Goal: Task Accomplishment & Management: Manage account settings

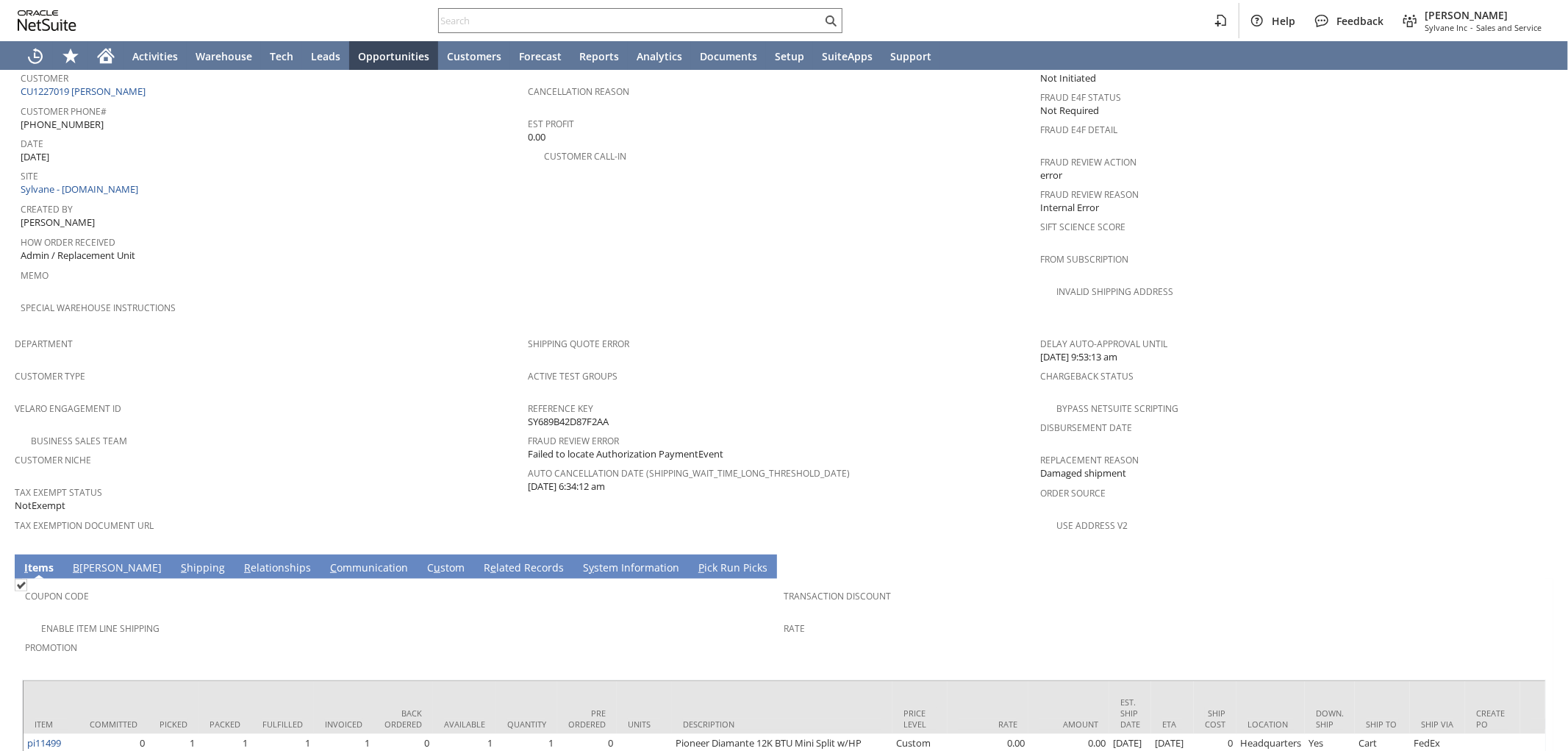
scroll to position [502, 0]
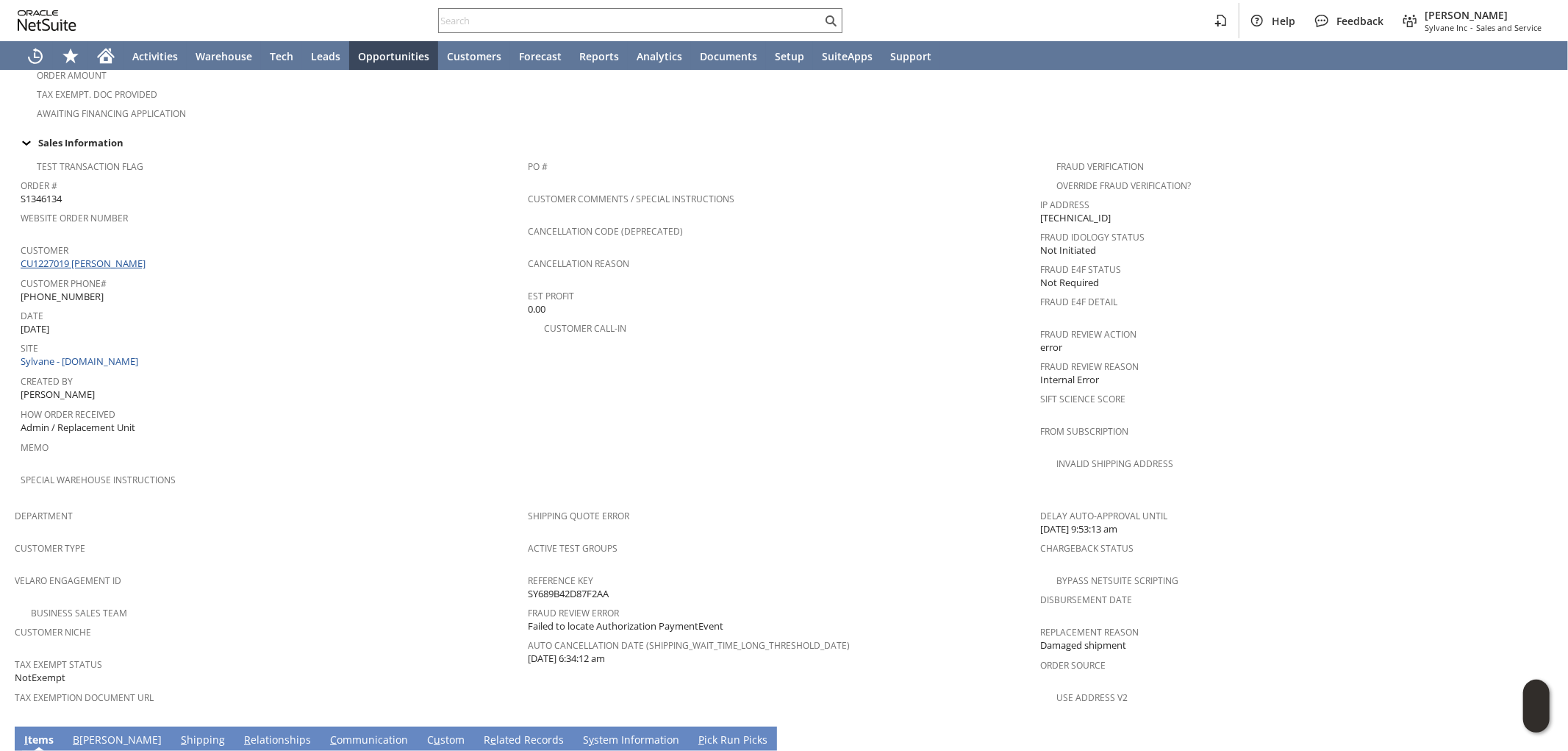
click at [126, 257] on link "CU1227019 [PERSON_NAME]" at bounding box center [85, 263] width 129 height 13
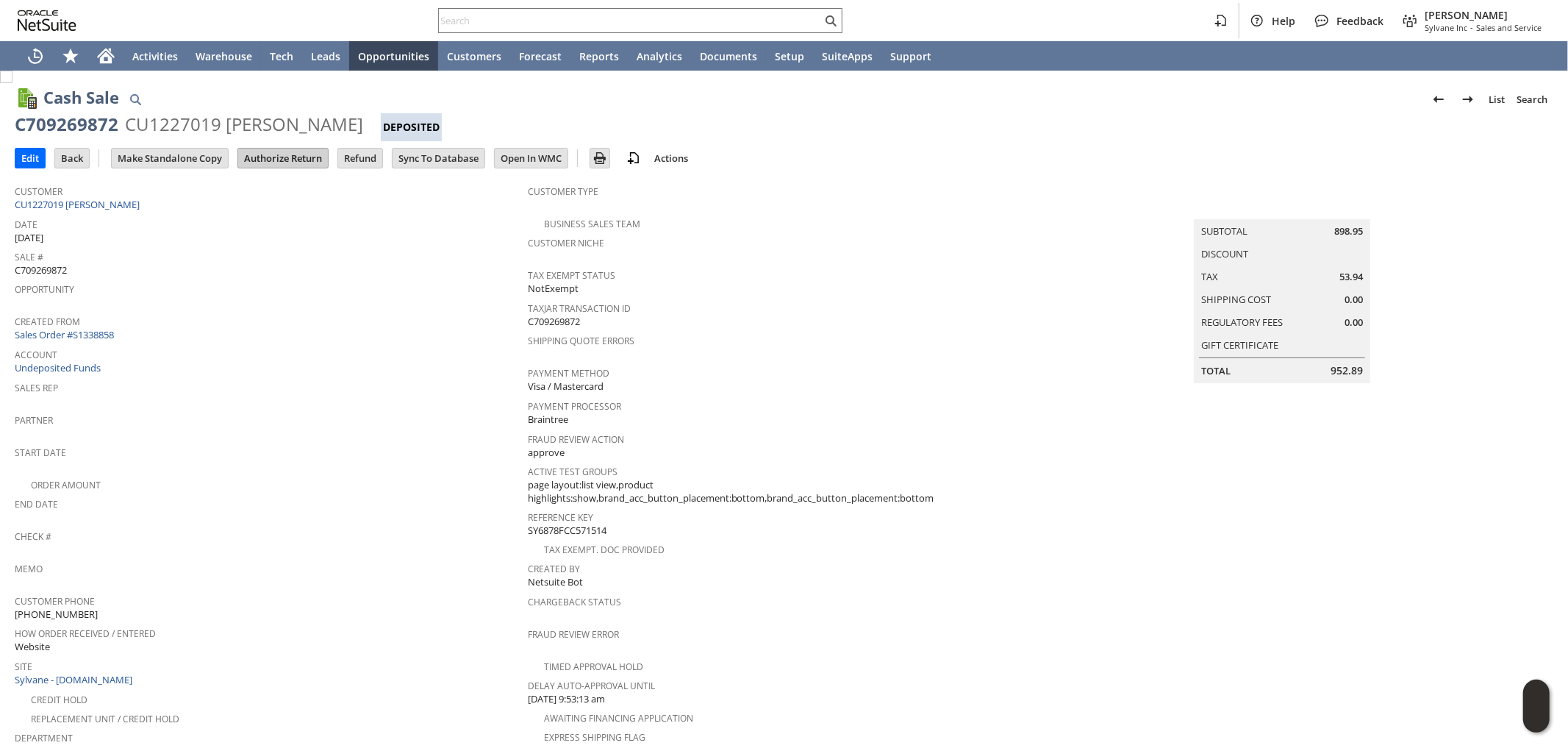
click at [282, 151] on input "Authorize Return" at bounding box center [283, 157] width 90 height 19
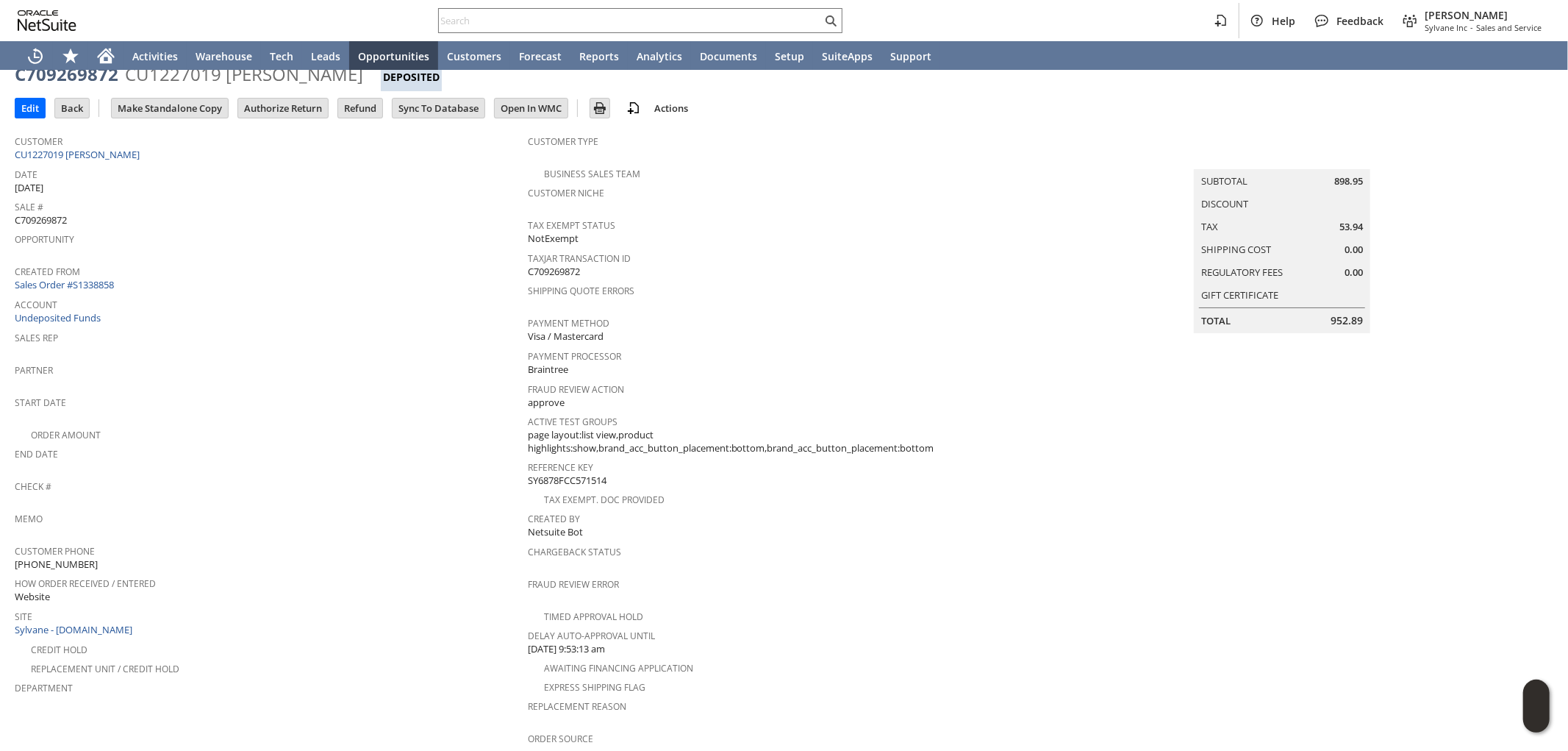
scroll to position [326, 0]
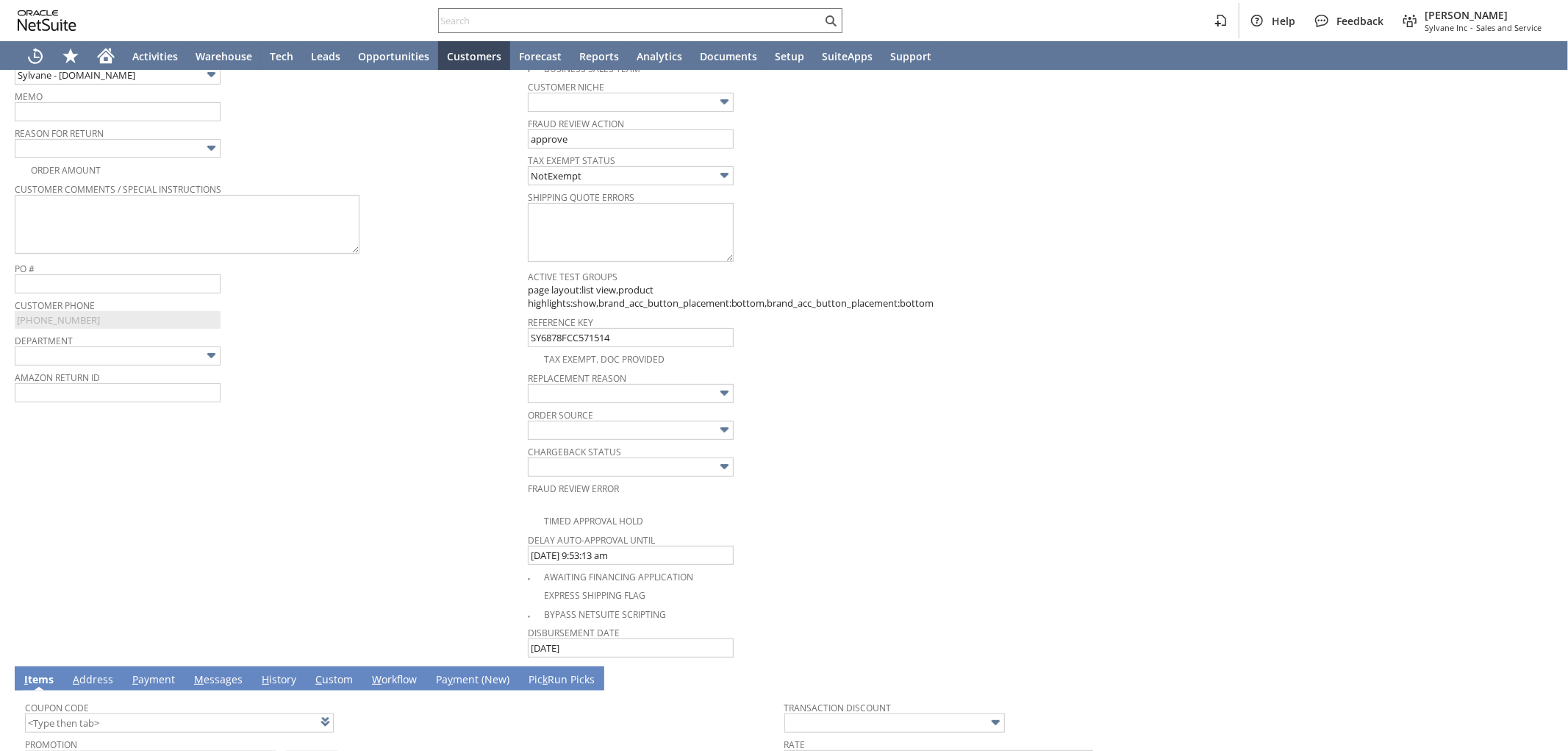
scroll to position [543, 0]
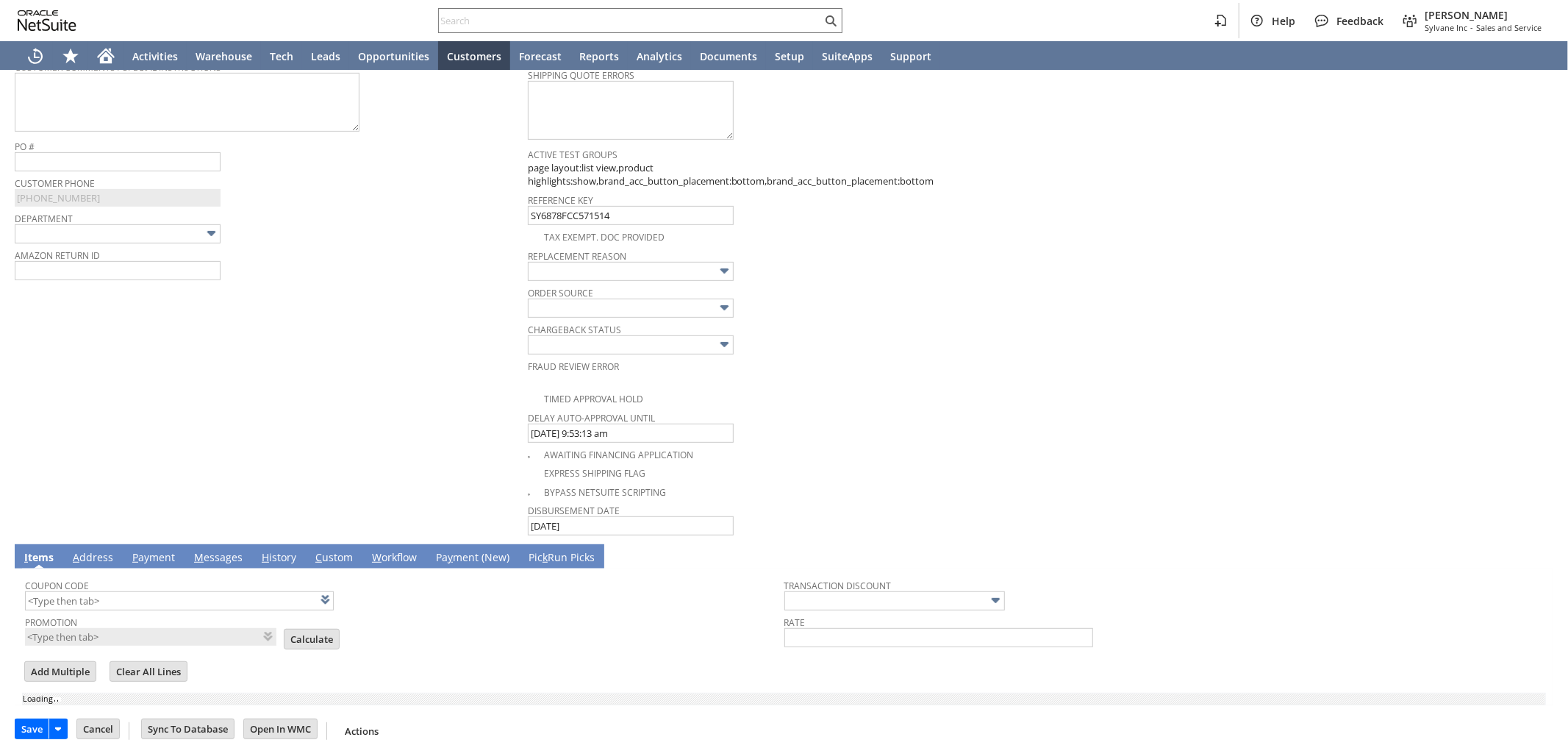
type input "Add"
type input "Copy Previous"
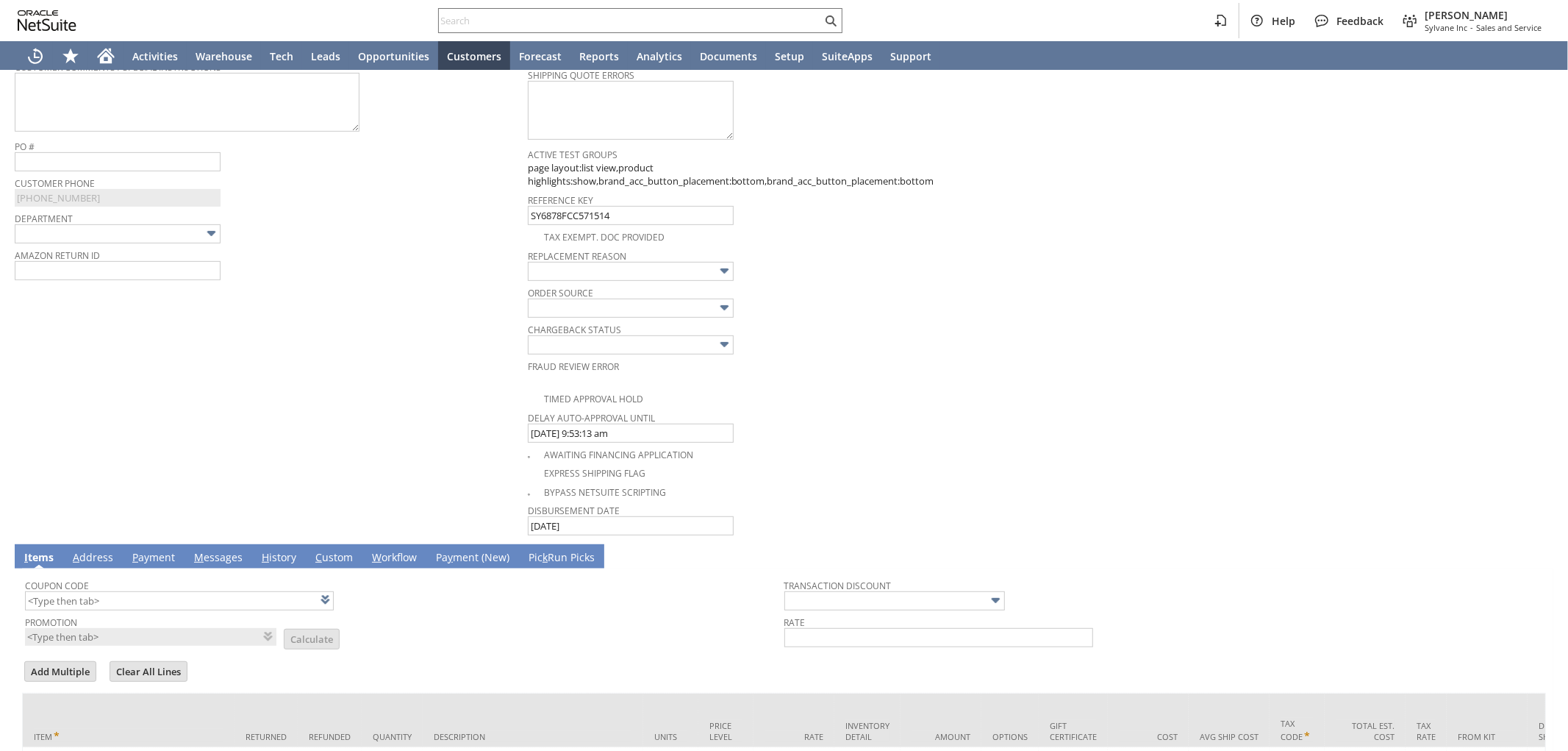
scroll to position [927, 0]
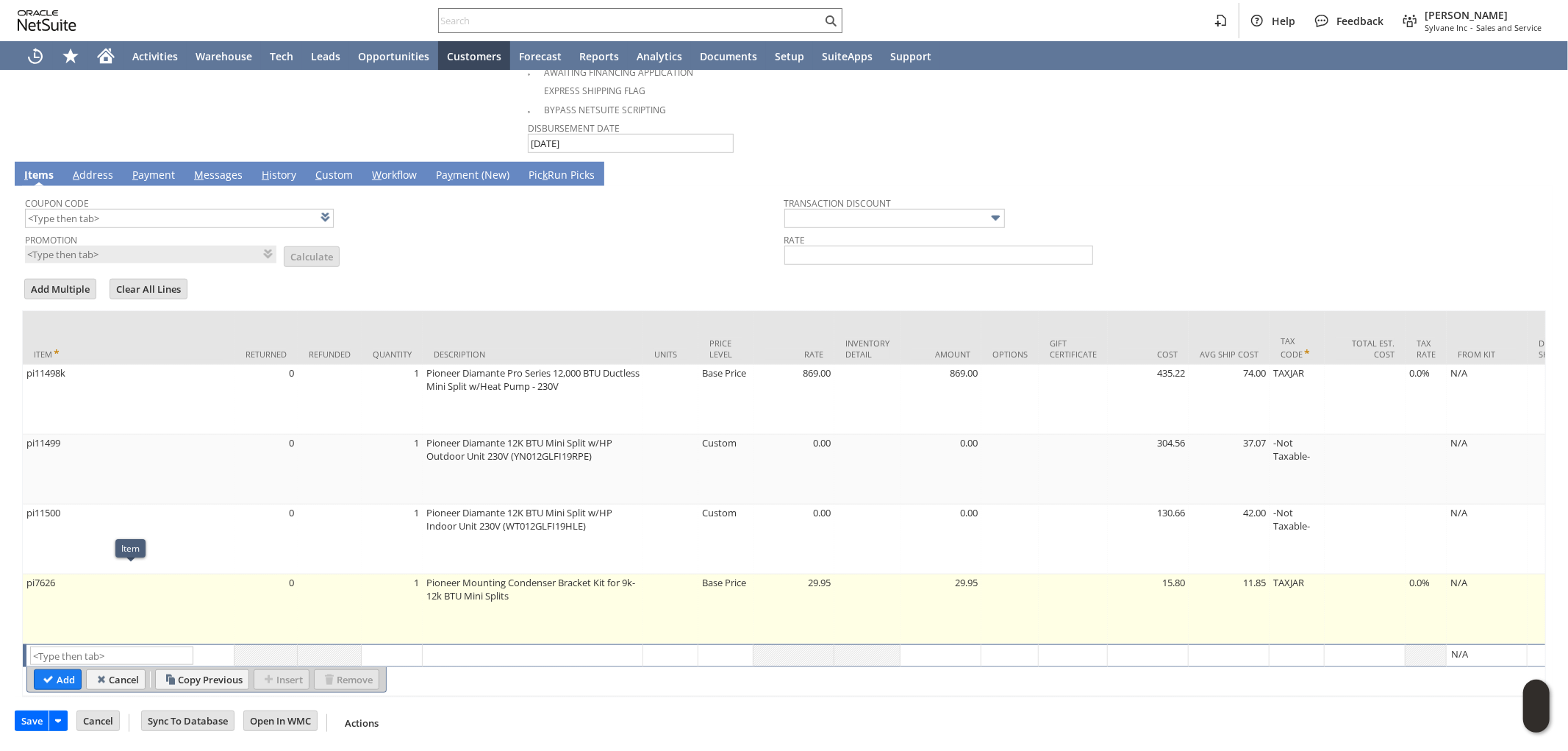
click at [232, 597] on td "pi7626" at bounding box center [129, 609] width 212 height 70
type input "pi7626"
type input "OK"
type input "Make Copy"
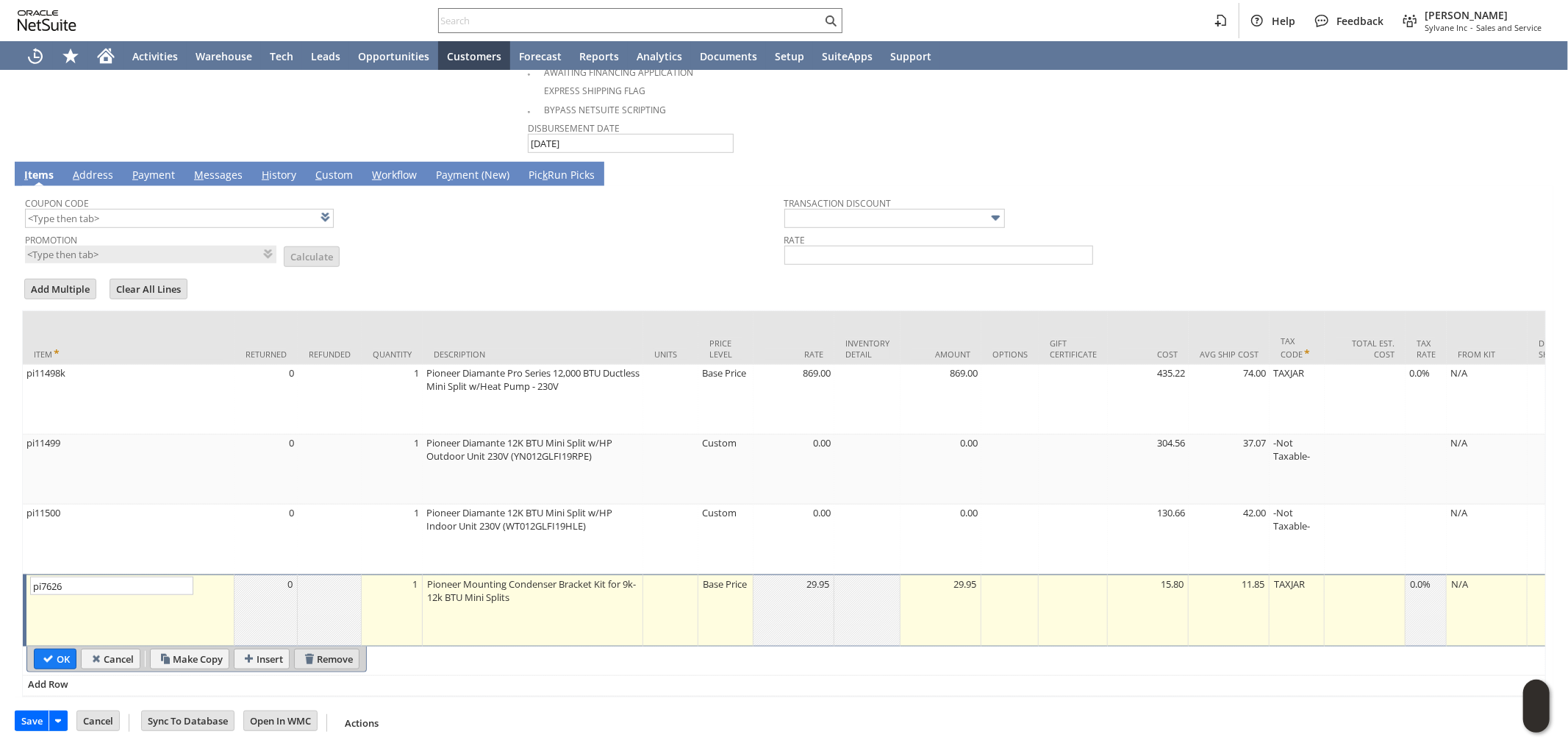
click at [339, 650] on input "Remove" at bounding box center [327, 659] width 64 height 19
type input "Add"
type input "Copy Previous"
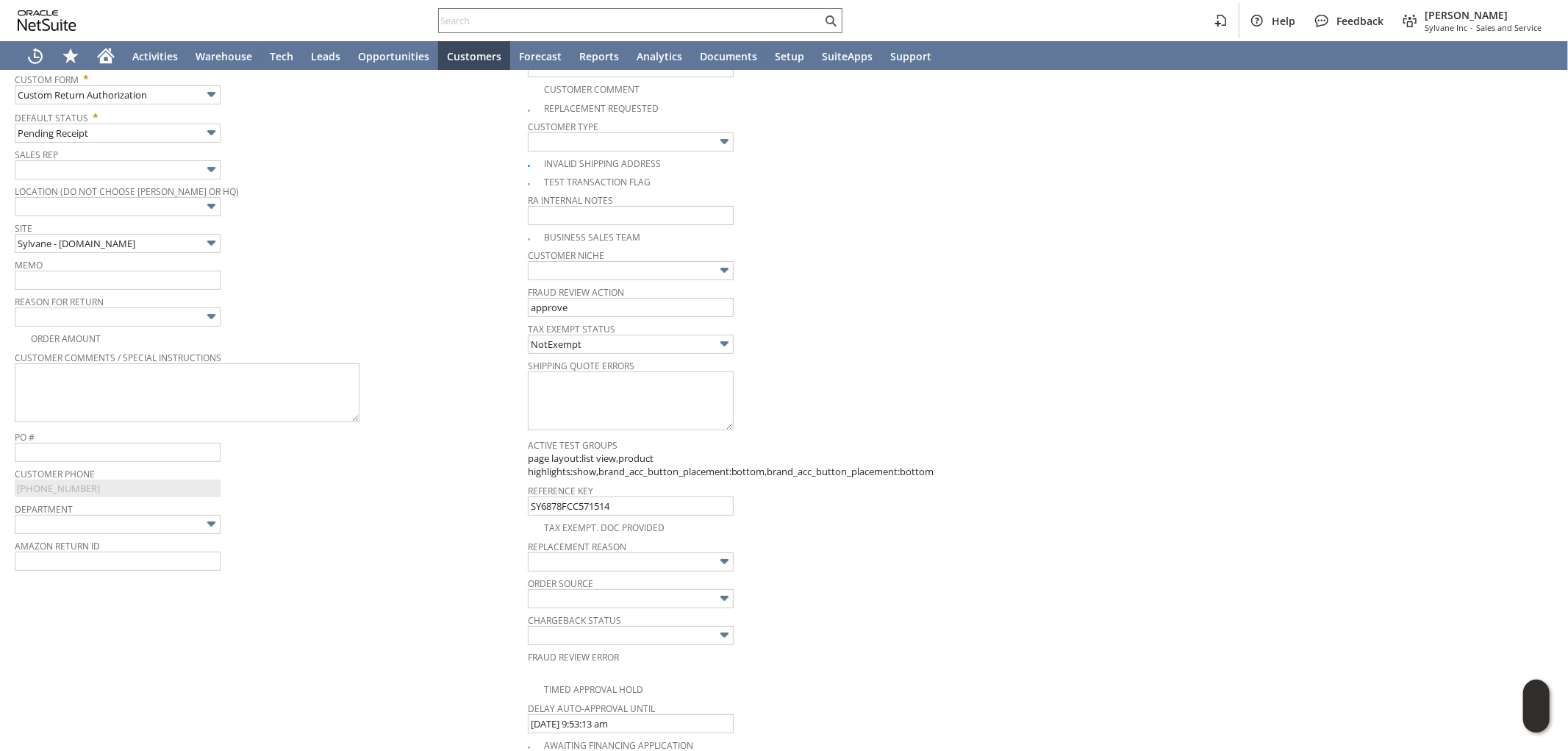
scroll to position [204, 0]
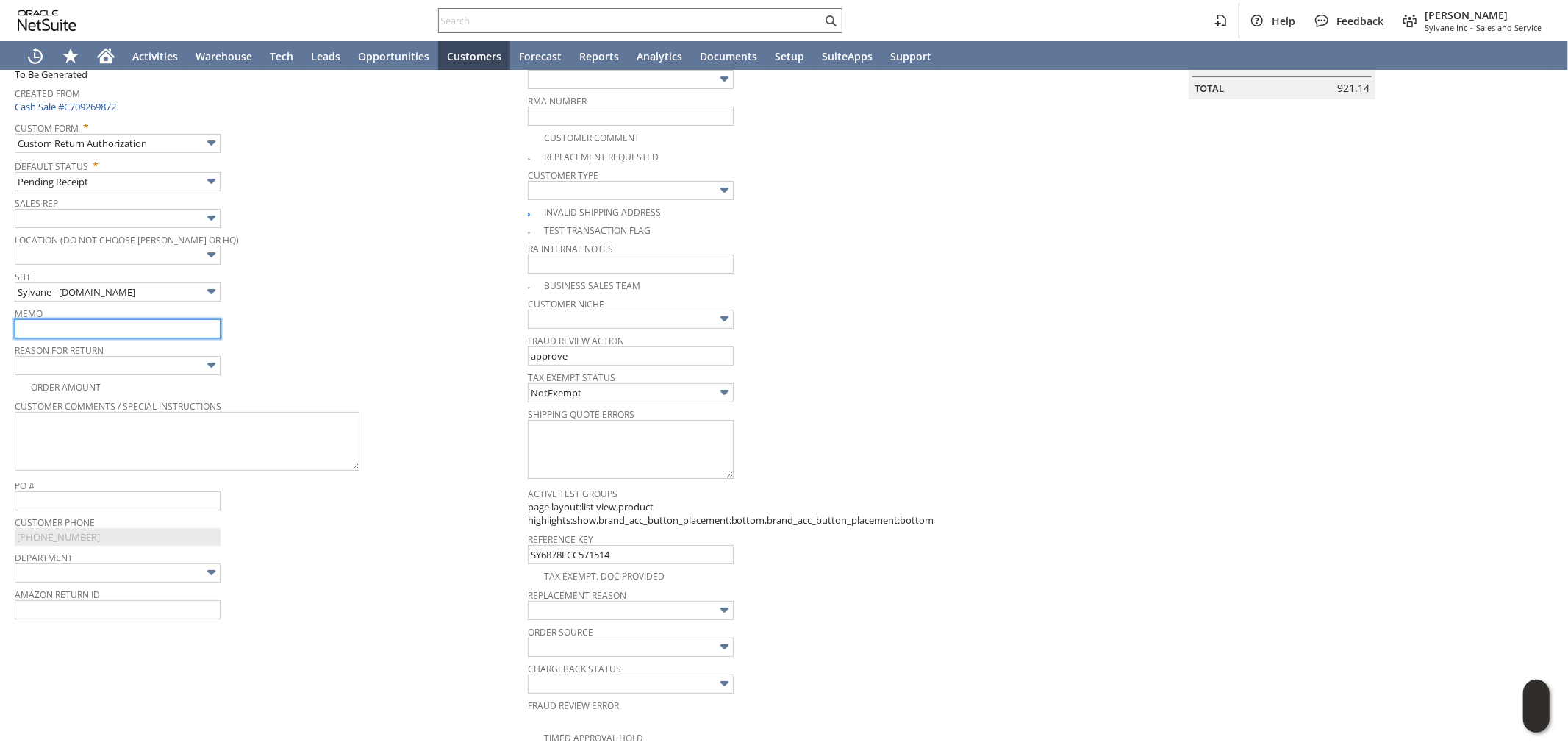
click at [117, 324] on input "text" at bounding box center [117, 329] width 206 height 19
type input "r"
type input "Refund - Replacement outdoor also came damaged, returning entire mini-split for…"
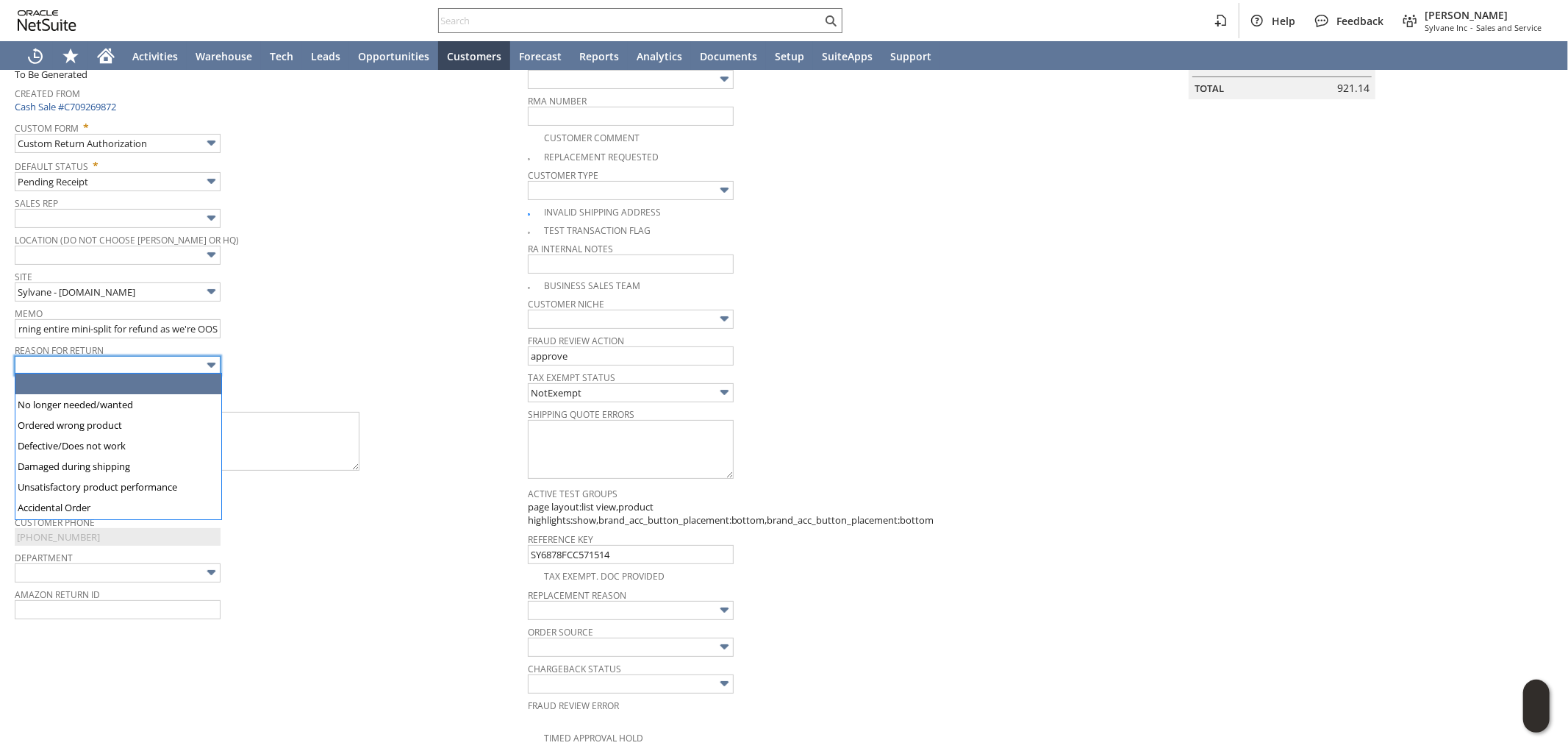
scroll to position [0, 0]
click at [135, 358] on input "text" at bounding box center [117, 365] width 206 height 19
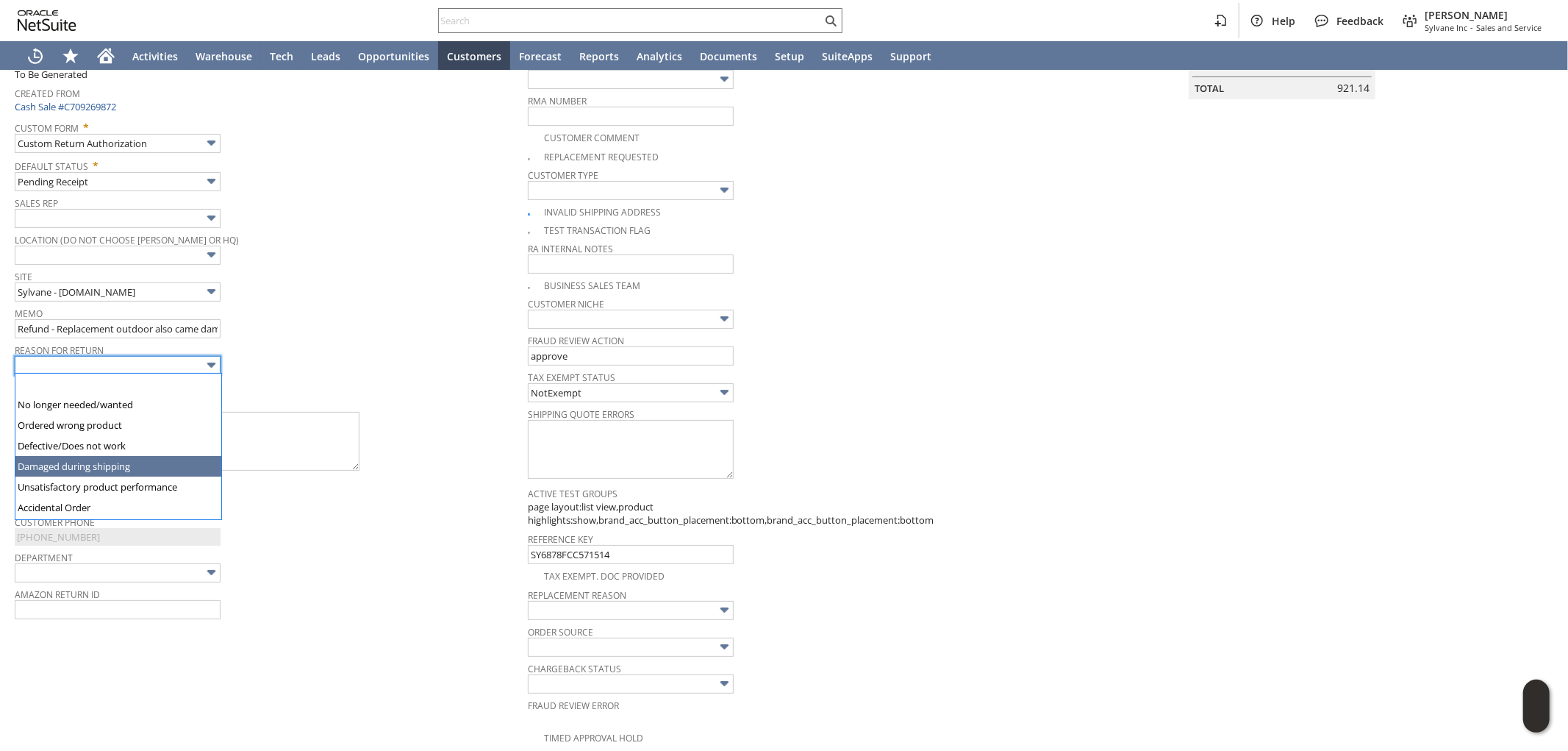
type input "Damaged during shipping"
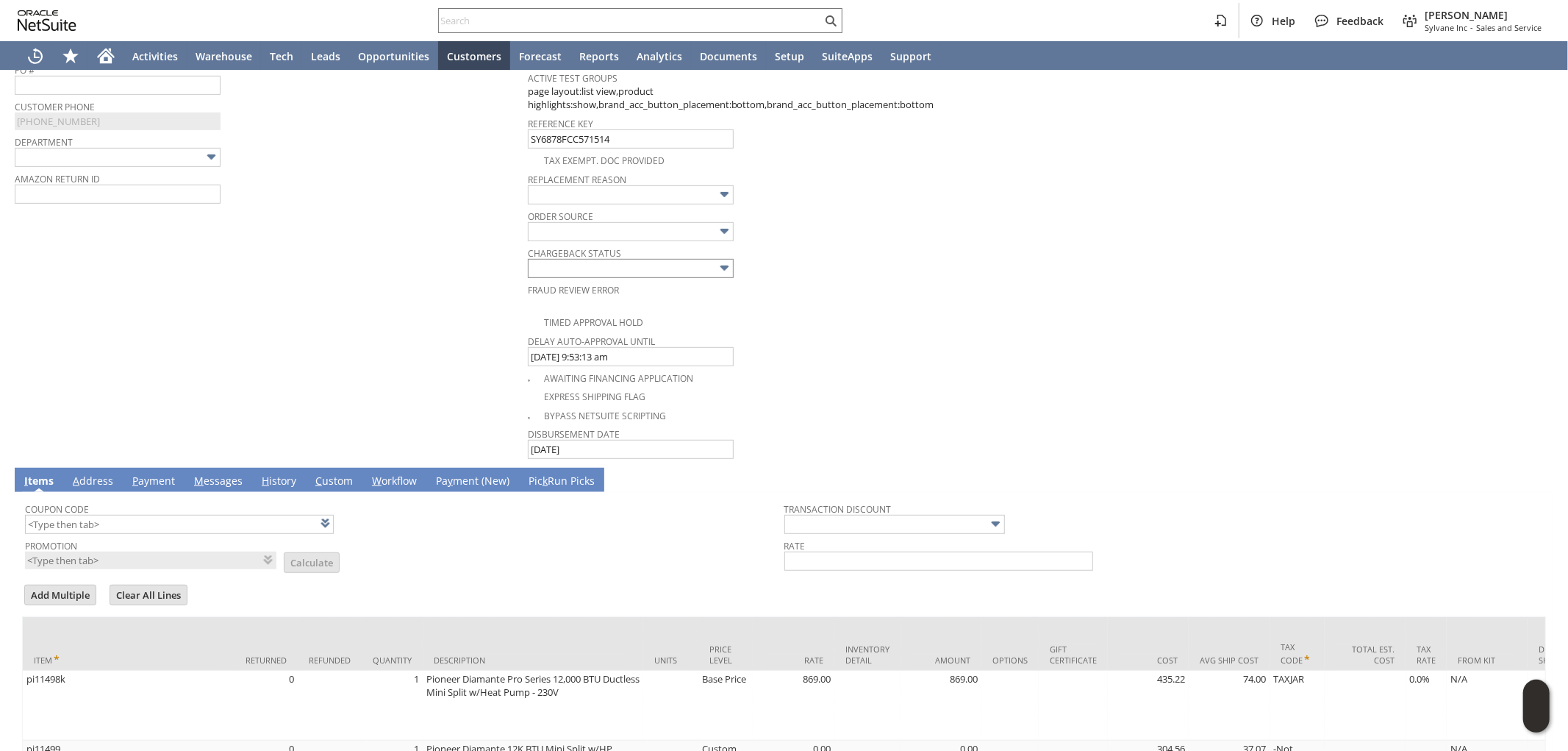
scroll to position [612, 0]
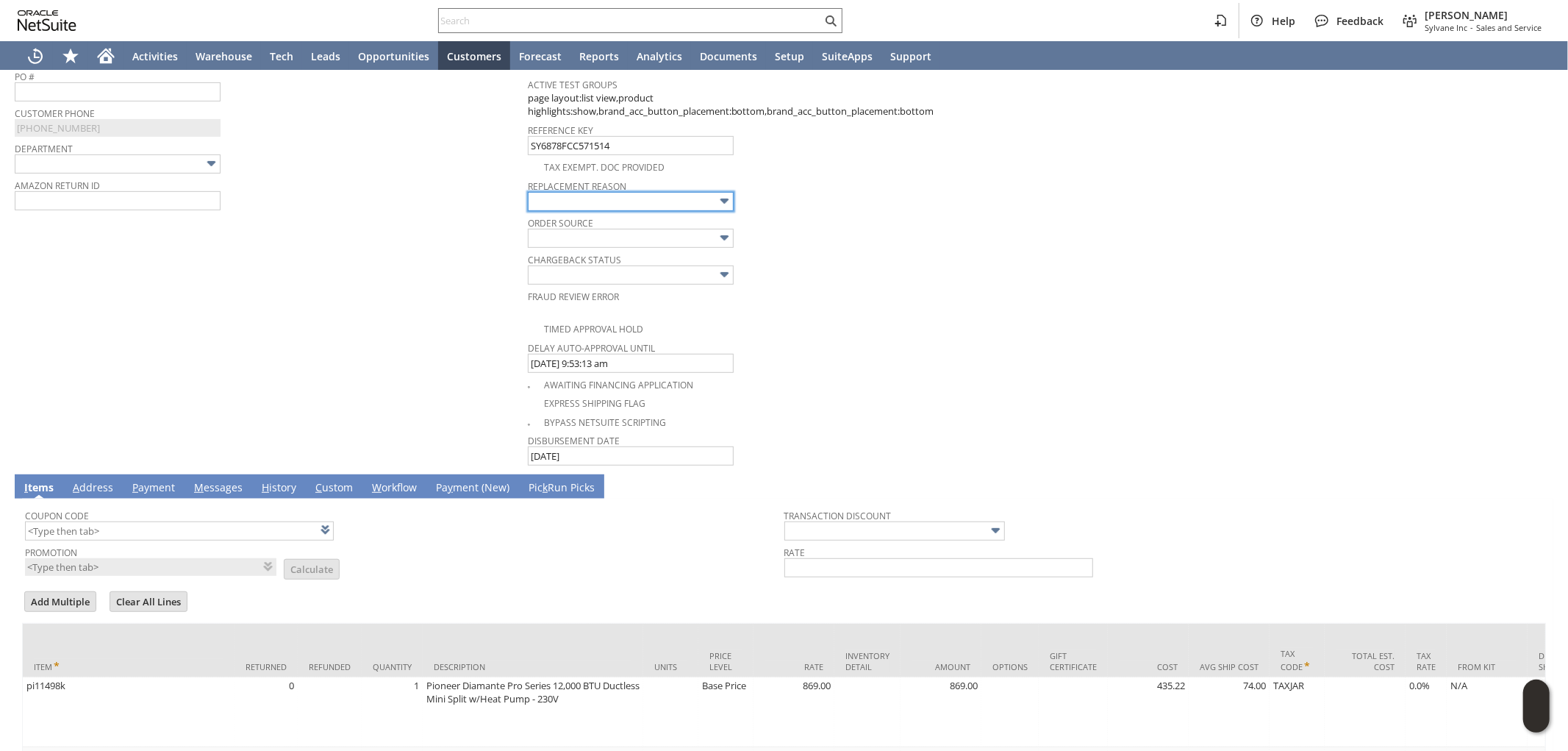
click at [611, 193] on input "text" at bounding box center [630, 201] width 206 height 19
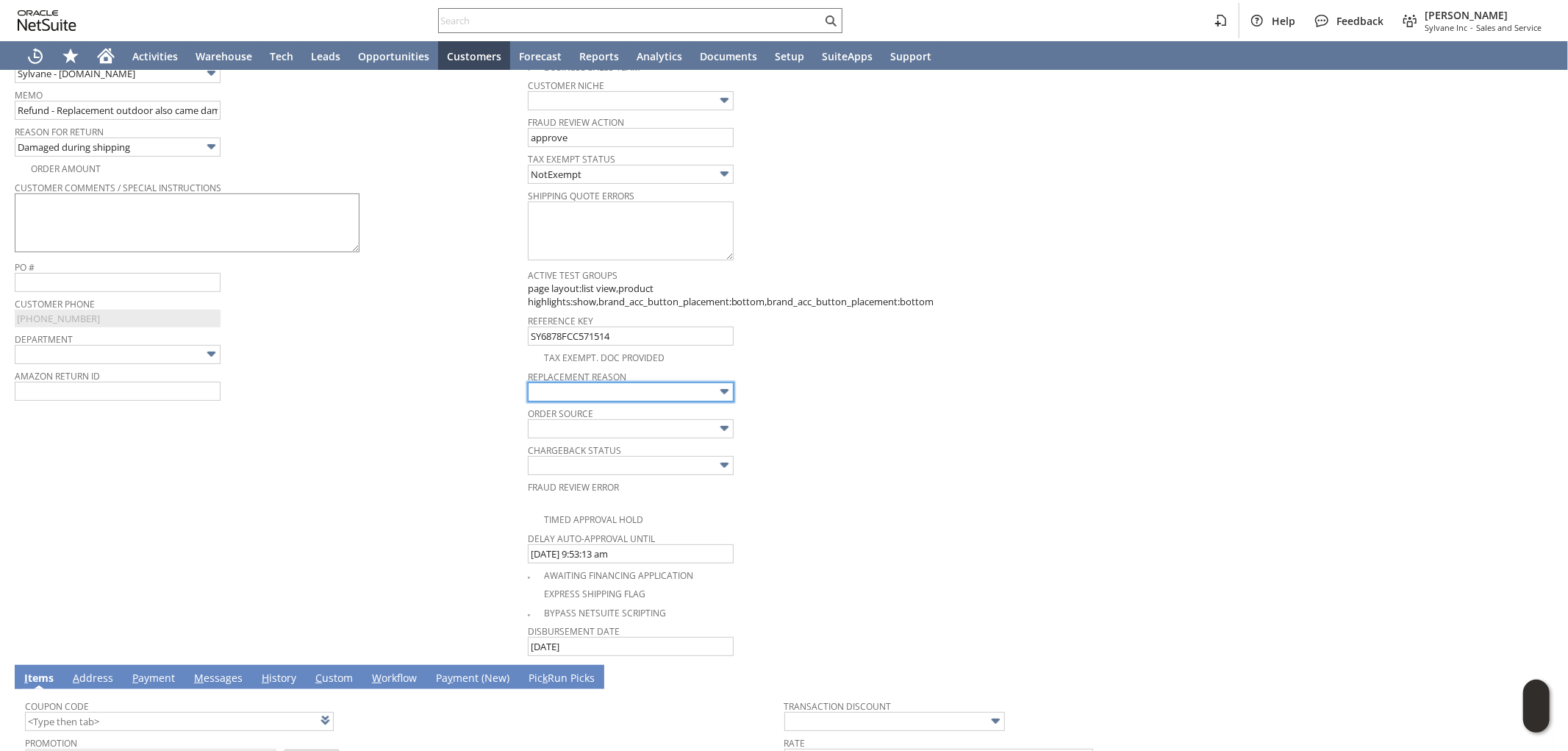
scroll to position [368, 0]
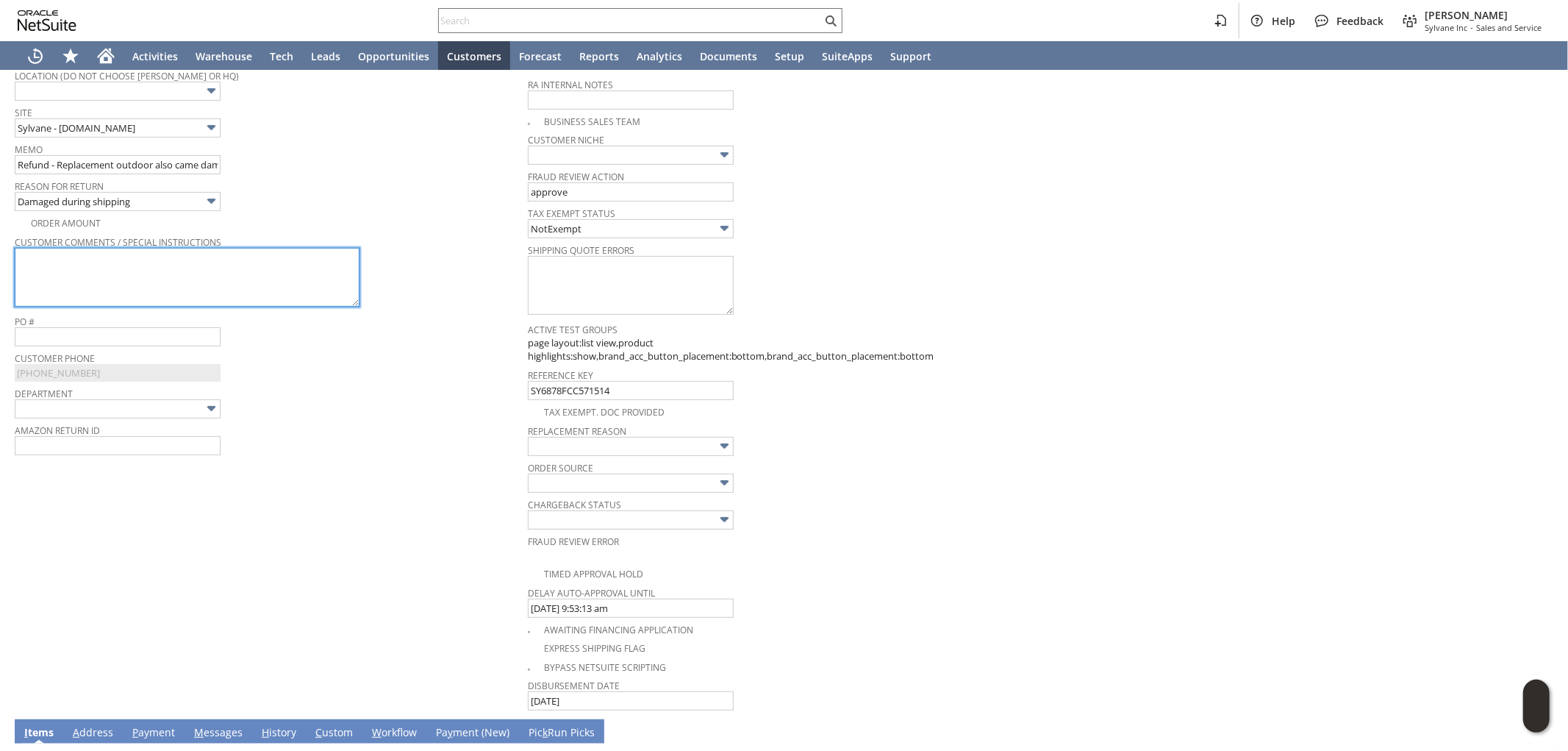
click at [163, 285] on textarea at bounding box center [187, 277] width 345 height 59
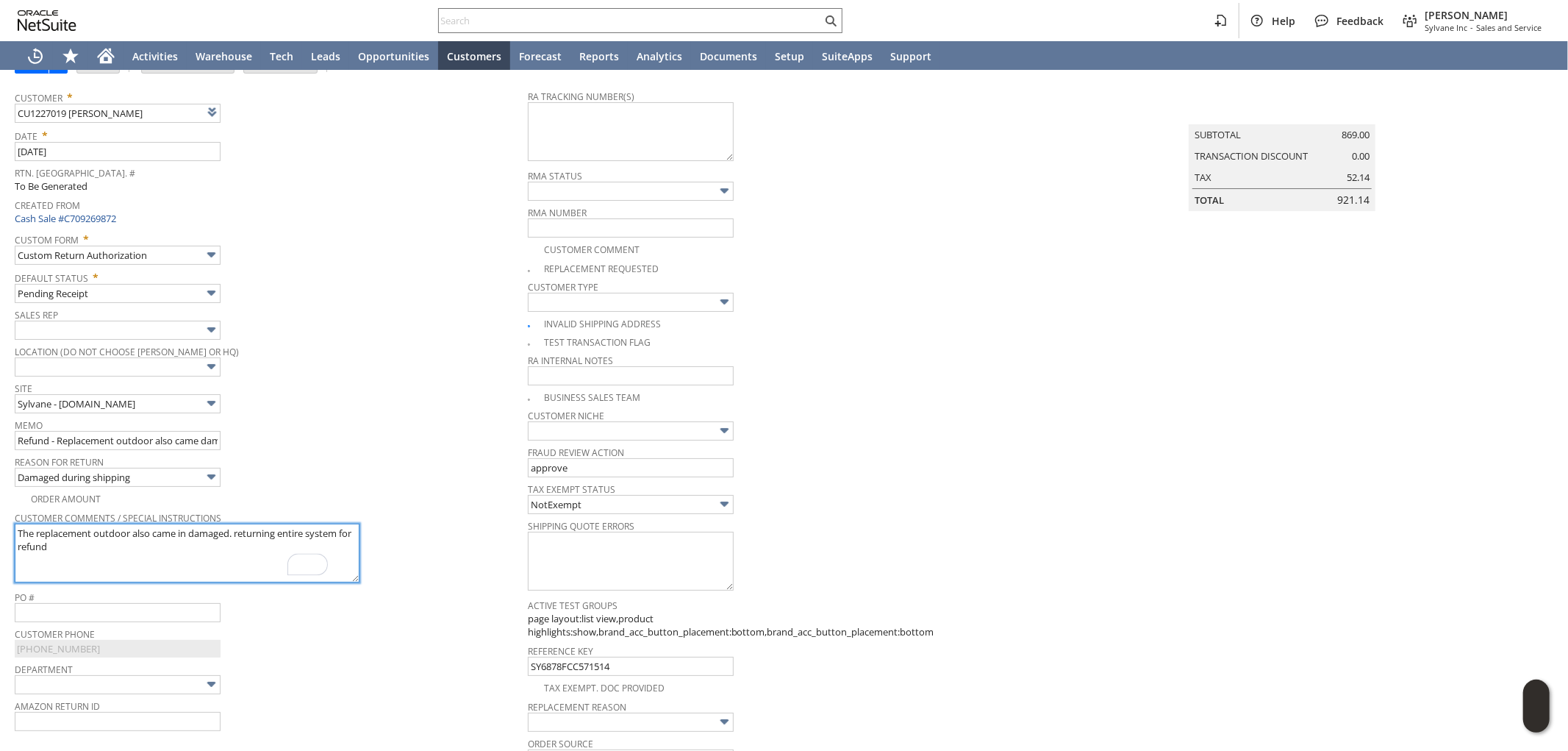
scroll to position [0, 0]
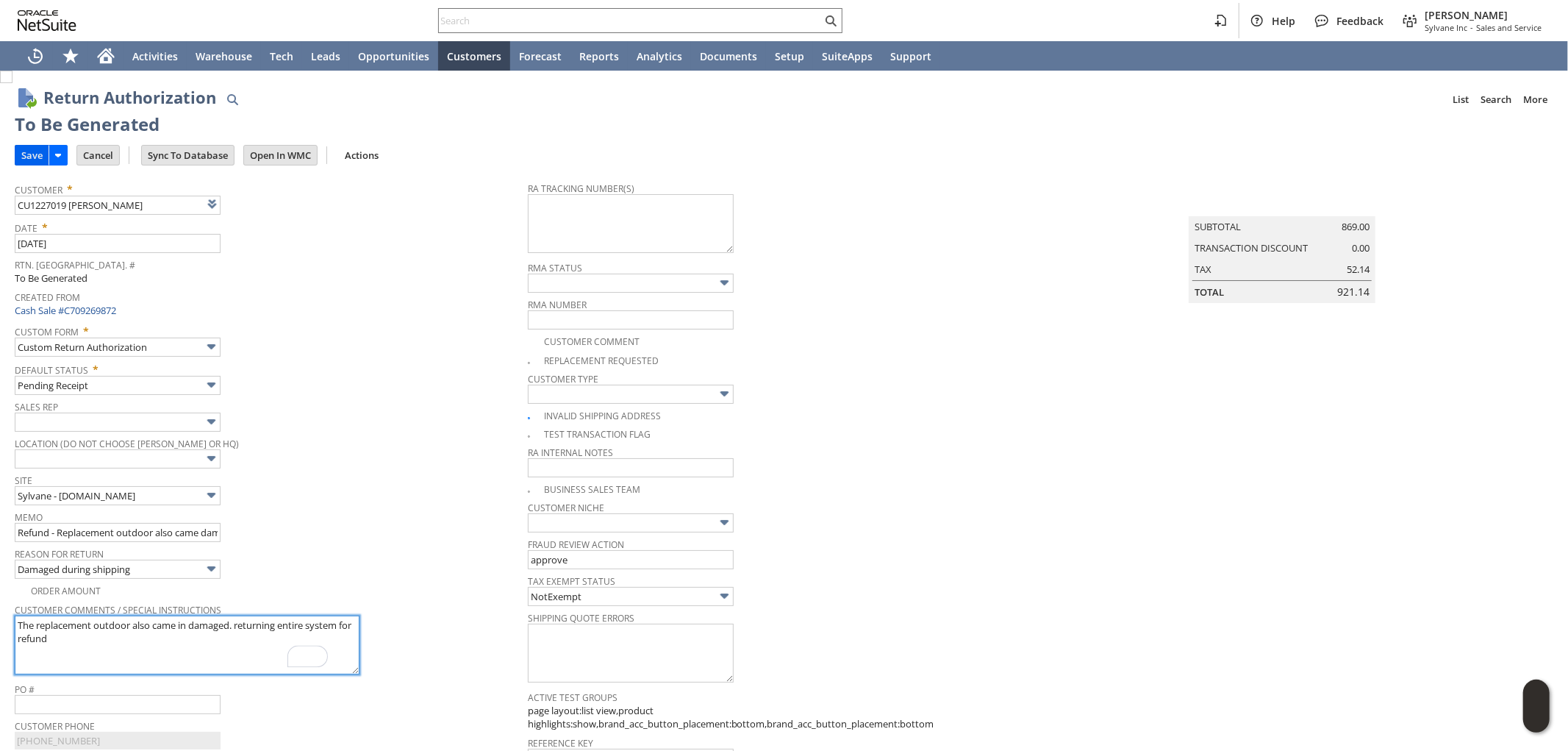
type textarea "The replacement outdoor also came in damaged. returning entire system for refund"
click at [26, 151] on input "Save" at bounding box center [32, 154] width 33 height 19
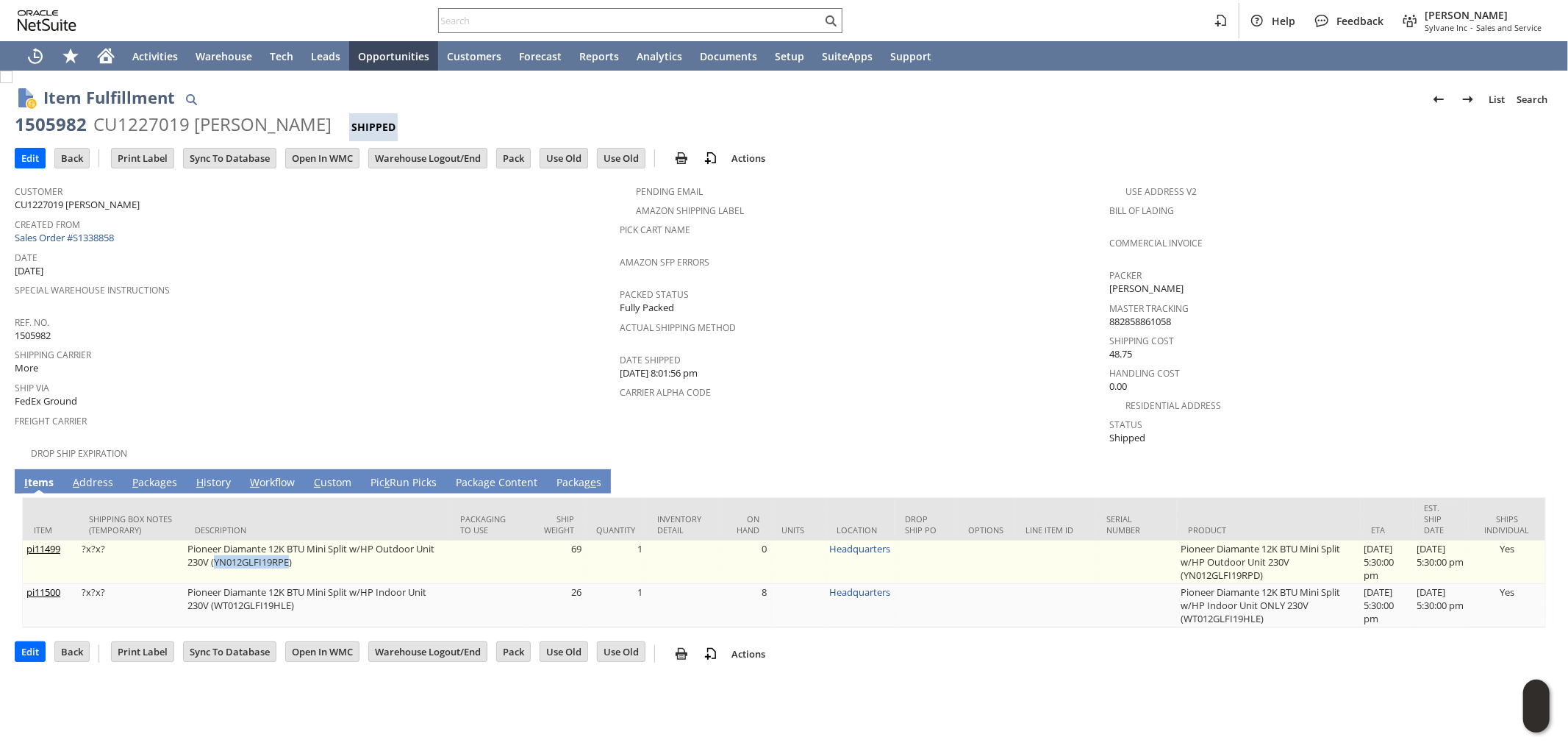
drag, startPoint x: 287, startPoint y: 540, endPoint x: 211, endPoint y: 542, distance: 76.0
click at [211, 542] on td "Pioneer Diamante 12K BTU Mini Split w/HP Outdoor Unit 230V (YN012GLFI19RPE)" at bounding box center [316, 562] width 266 height 43
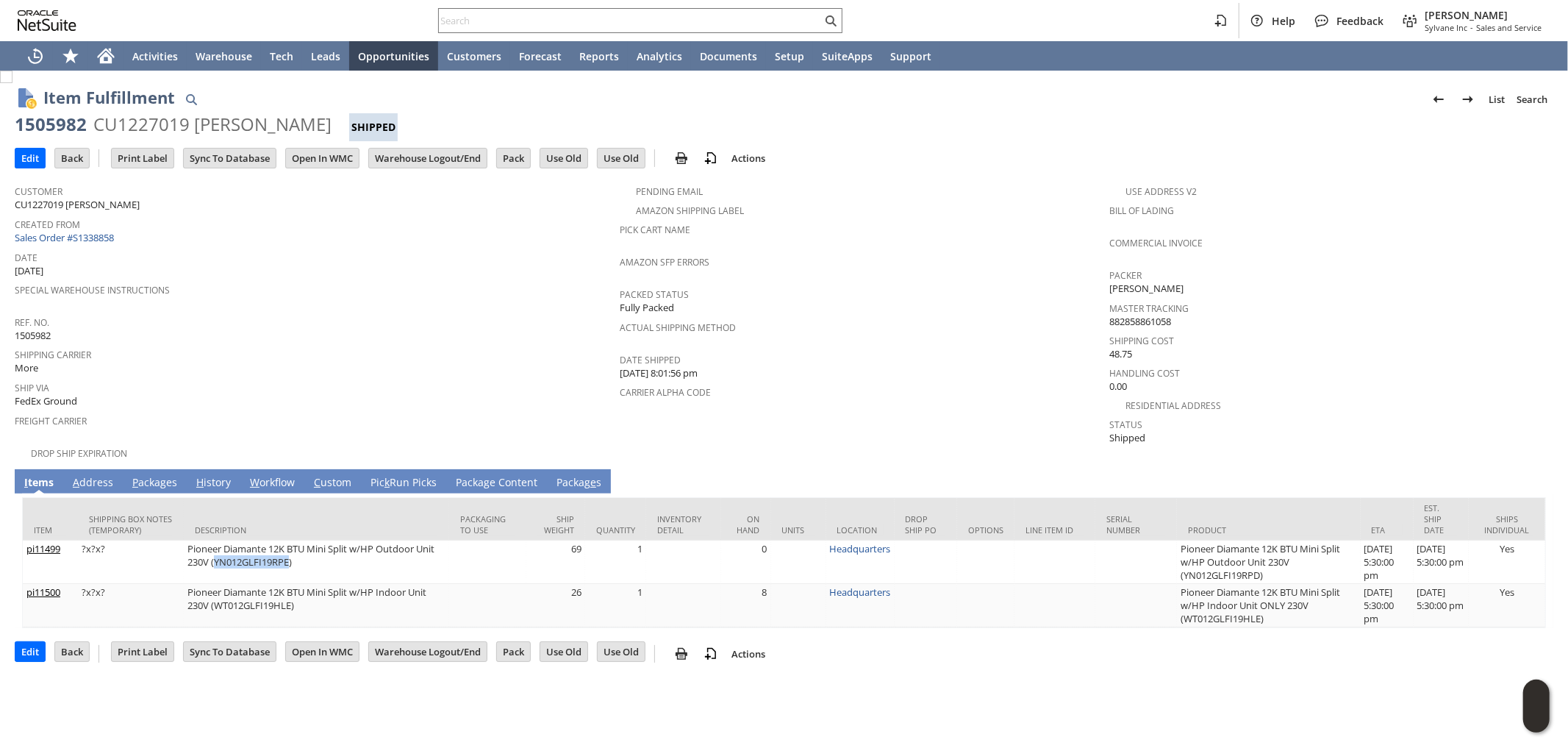
copy td "YN012GLFI19RPE"
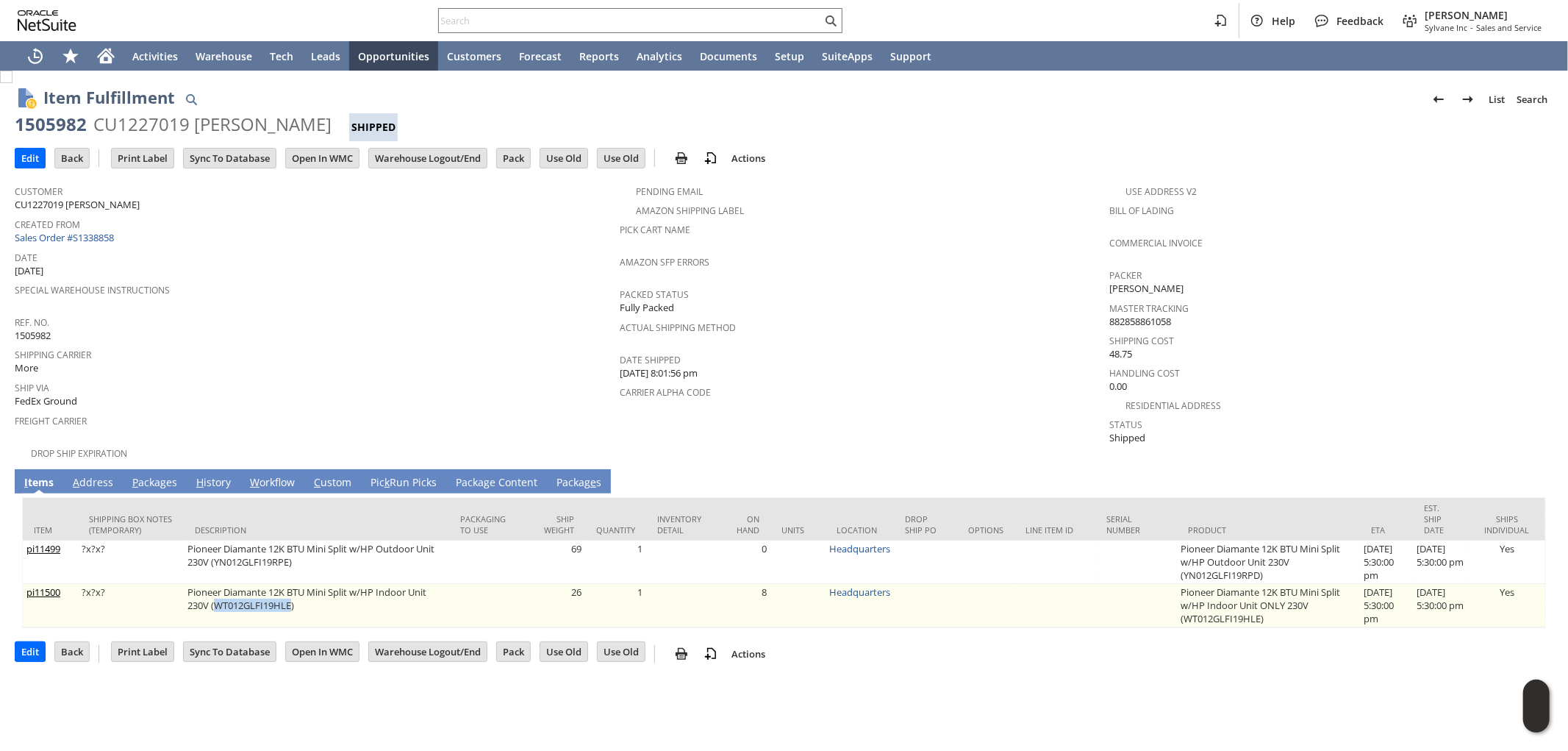
drag, startPoint x: 289, startPoint y: 579, endPoint x: 213, endPoint y: 583, distance: 76.1
click at [213, 584] on td "Pioneer Diamante 12K BTU Mini Split w/HP Indoor Unit 230V (WT012GLFI19HLE)" at bounding box center [316, 605] width 266 height 43
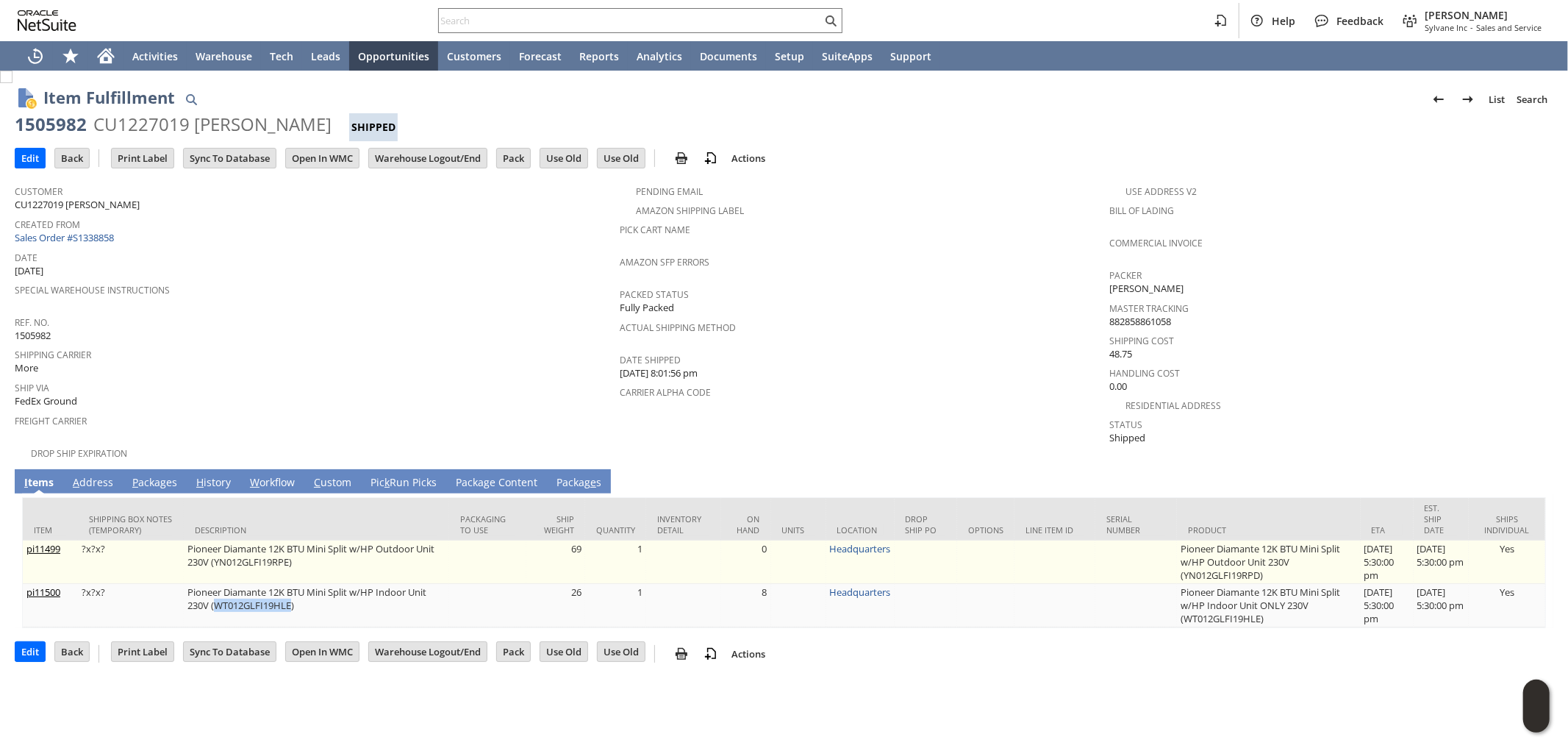
copy td "WT012GLFI19HLE"
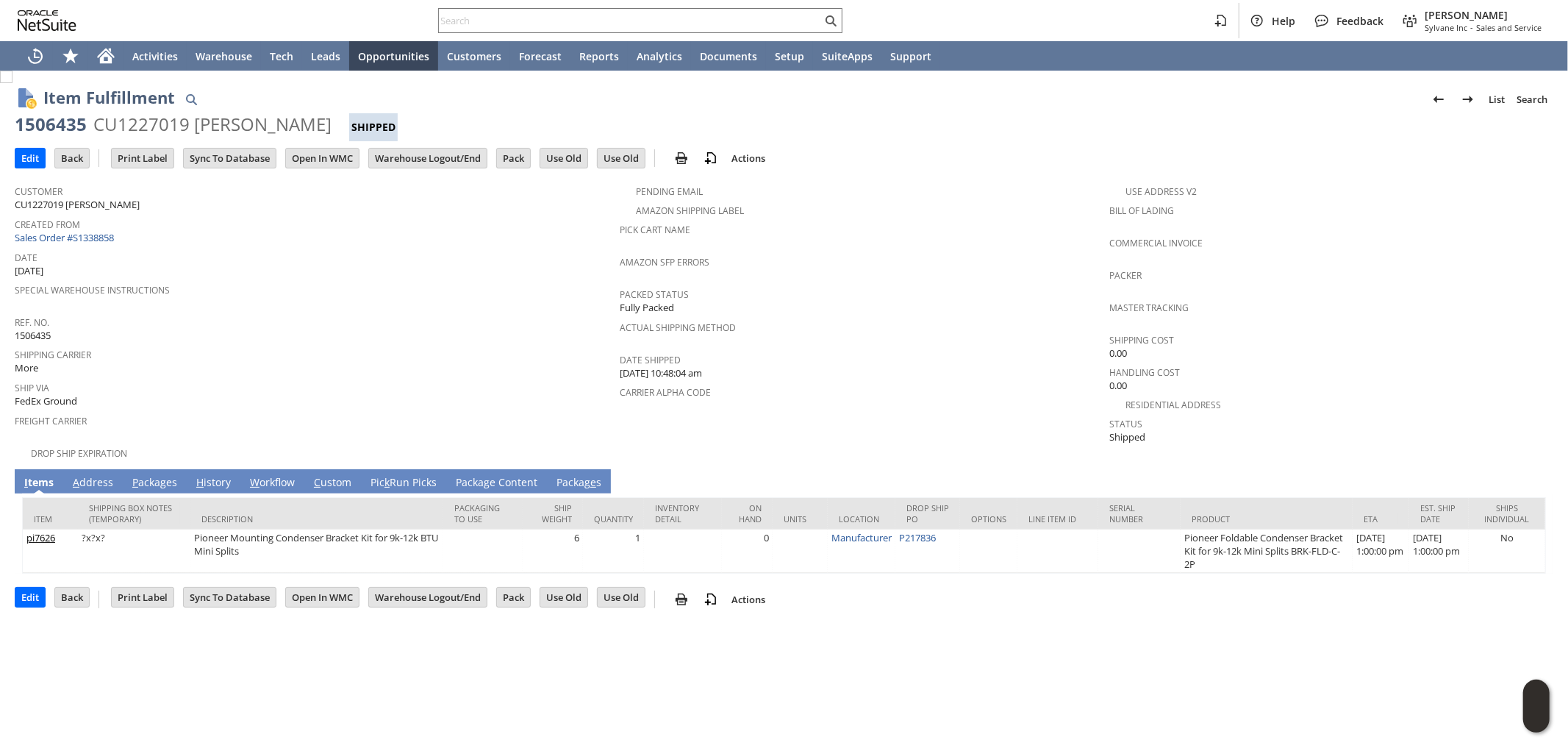
click at [94, 475] on link "A ddress" at bounding box center [92, 483] width 48 height 16
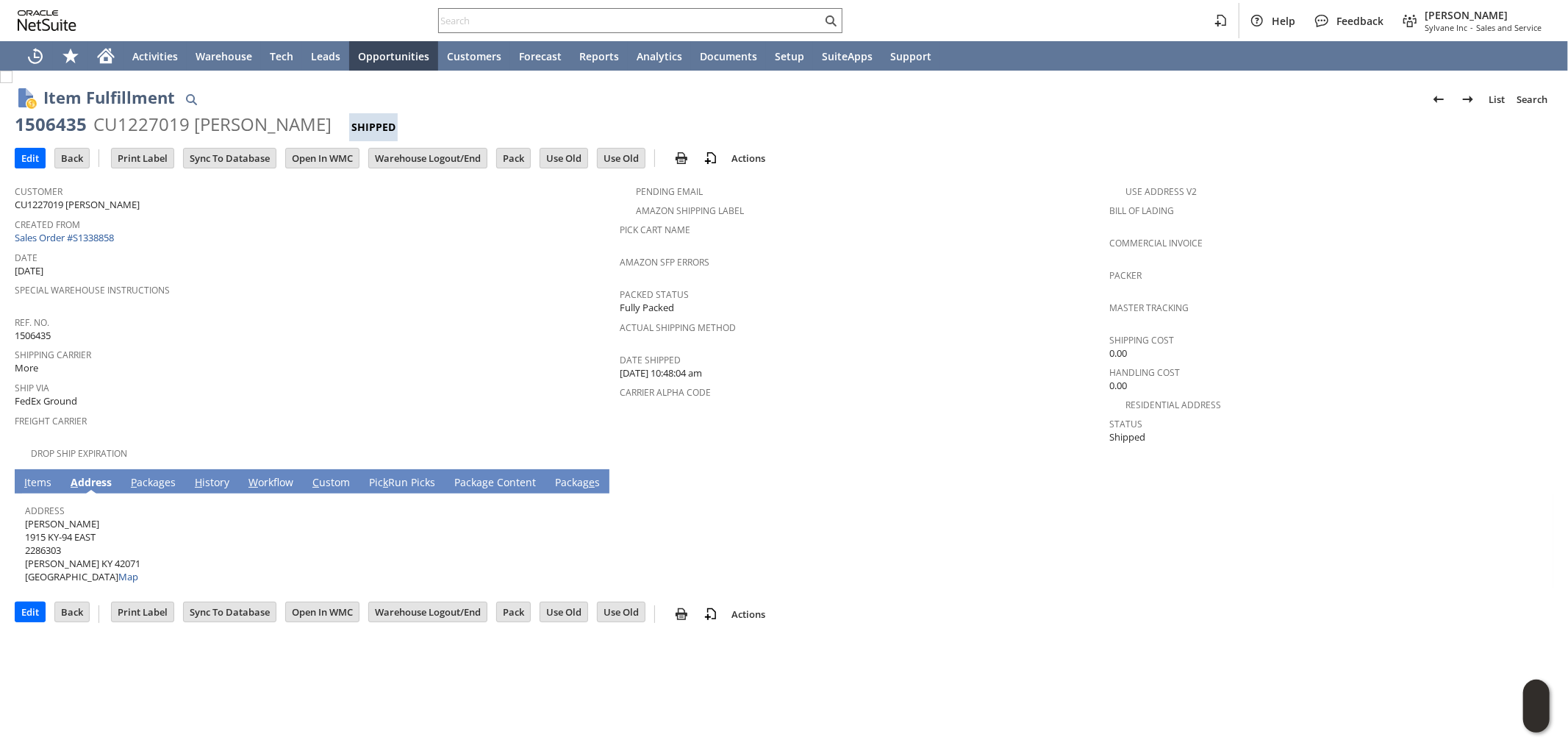
drag, startPoint x: 95, startPoint y: 511, endPoint x: 25, endPoint y: 513, distance: 70.0
click at [25, 517] on span "KURT KEESLAR 1915 KY-94 EAST 2286303 Murray KY 42071 United States Map" at bounding box center [82, 550] width 116 height 67
copy span "[PERSON_NAME]"
drag, startPoint x: 104, startPoint y: 519, endPoint x: 26, endPoint y: 524, distance: 78.2
click at [26, 524] on span "KURT KEESLAR 1915 KY-94 EAST 2286303 Murray KY 42071 United States Map" at bounding box center [82, 550] width 116 height 67
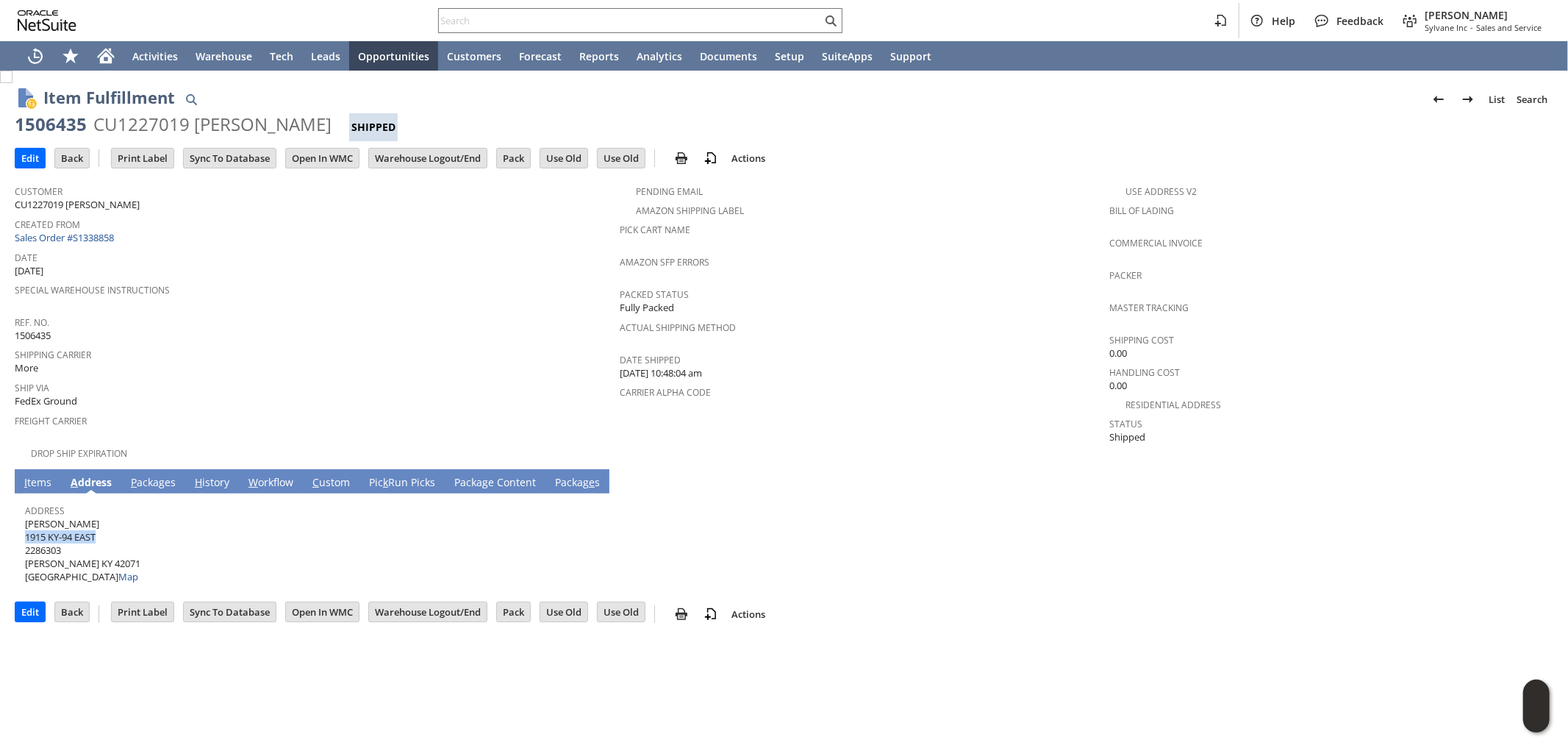
copy span "1915 KY-94 EAST"
drag, startPoint x: 92, startPoint y: 540, endPoint x: 71, endPoint y: 549, distance: 22.8
click at [90, 541] on span "KURT KEESLAR 1915 KY-94 EAST 2286303 Murray KY 42071 United States Map" at bounding box center [82, 550] width 116 height 67
drag, startPoint x: 73, startPoint y: 549, endPoint x: 99, endPoint y: 547, distance: 26.1
click at [99, 547] on span "KURT KEESLAR 1915 KY-94 EAST 2286303 Murray KY 42071 United States Map" at bounding box center [82, 550] width 116 height 67
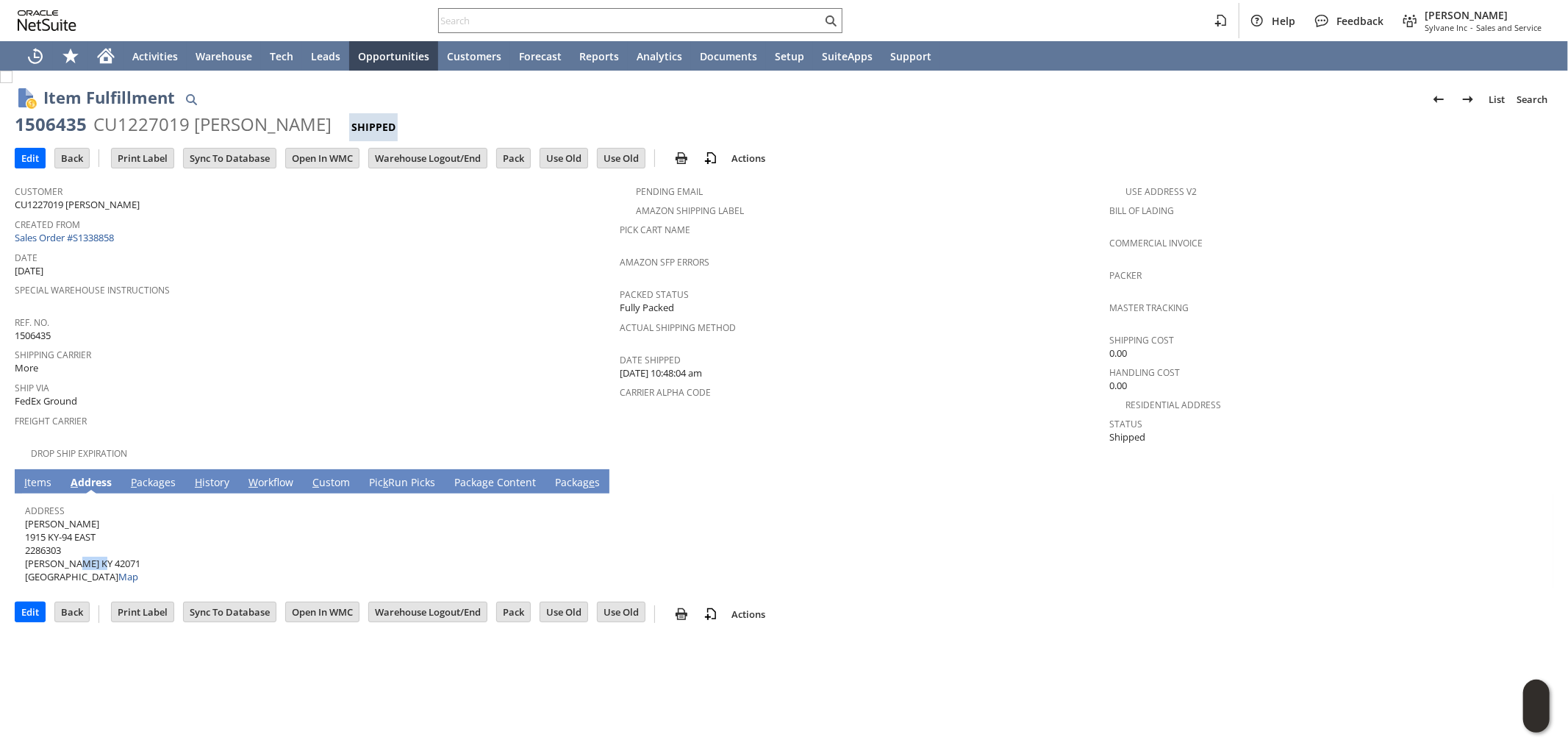
copy span "42071"
drag, startPoint x: 56, startPoint y: 548, endPoint x: 27, endPoint y: 548, distance: 29.0
click at [27, 548] on span "KURT KEESLAR 1915 KY-94 EAST 2286303 Murray KY 42071 United States Map" at bounding box center [82, 550] width 116 height 67
copy span "Murray"
click at [150, 475] on link "P ackages" at bounding box center [153, 483] width 52 height 16
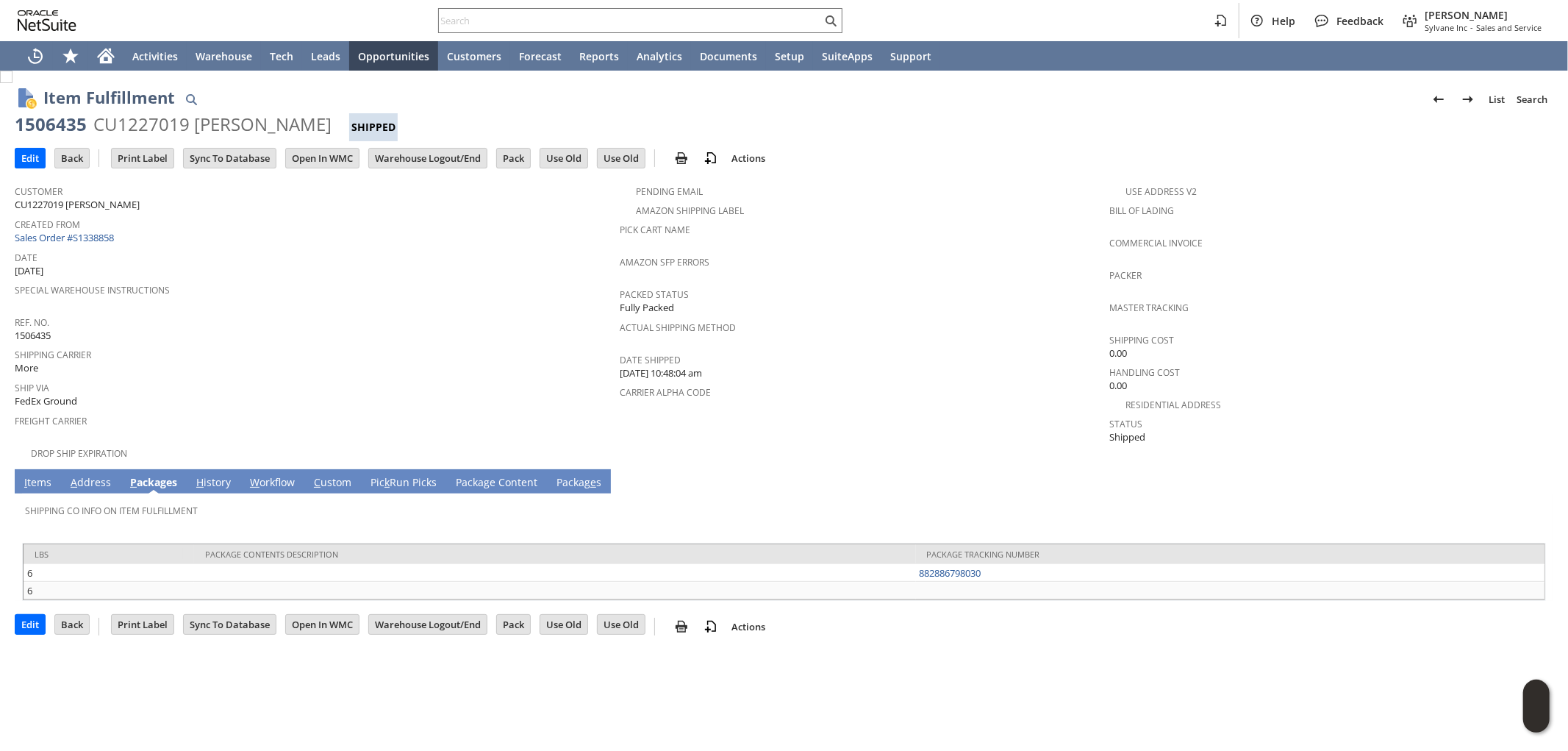
click at [94, 475] on link "A ddress" at bounding box center [90, 483] width 48 height 16
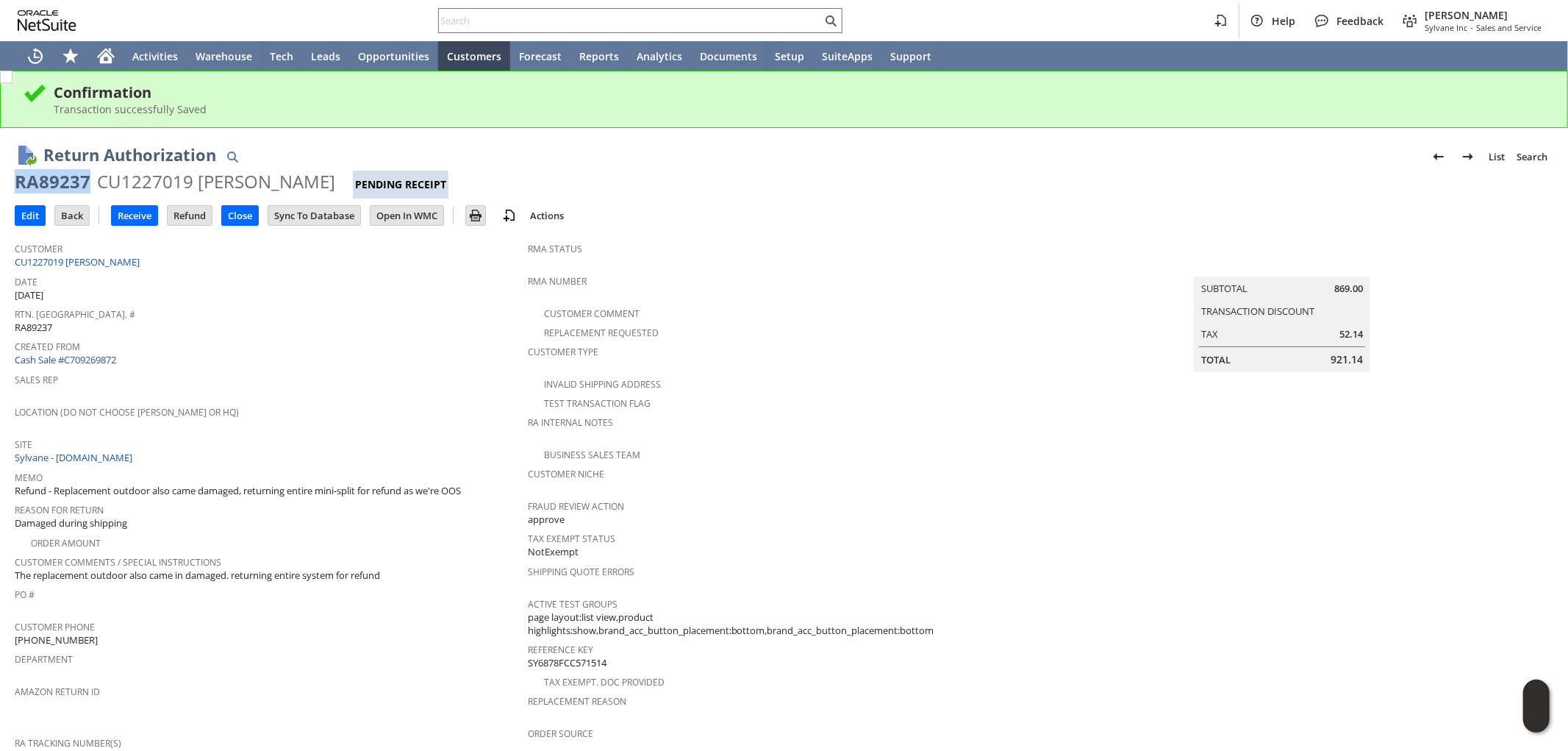
drag, startPoint x: 66, startPoint y: 179, endPoint x: 5, endPoint y: 179, distance: 61.0
click at [5, 179] on div "Return Authorization List Search RA89237 CU1227019 KURT KEESLAR Pending Receipt…" at bounding box center [784, 762] width 1568 height 1268
copy div "RA89237"
click at [32, 216] on input "Edit" at bounding box center [30, 215] width 30 height 19
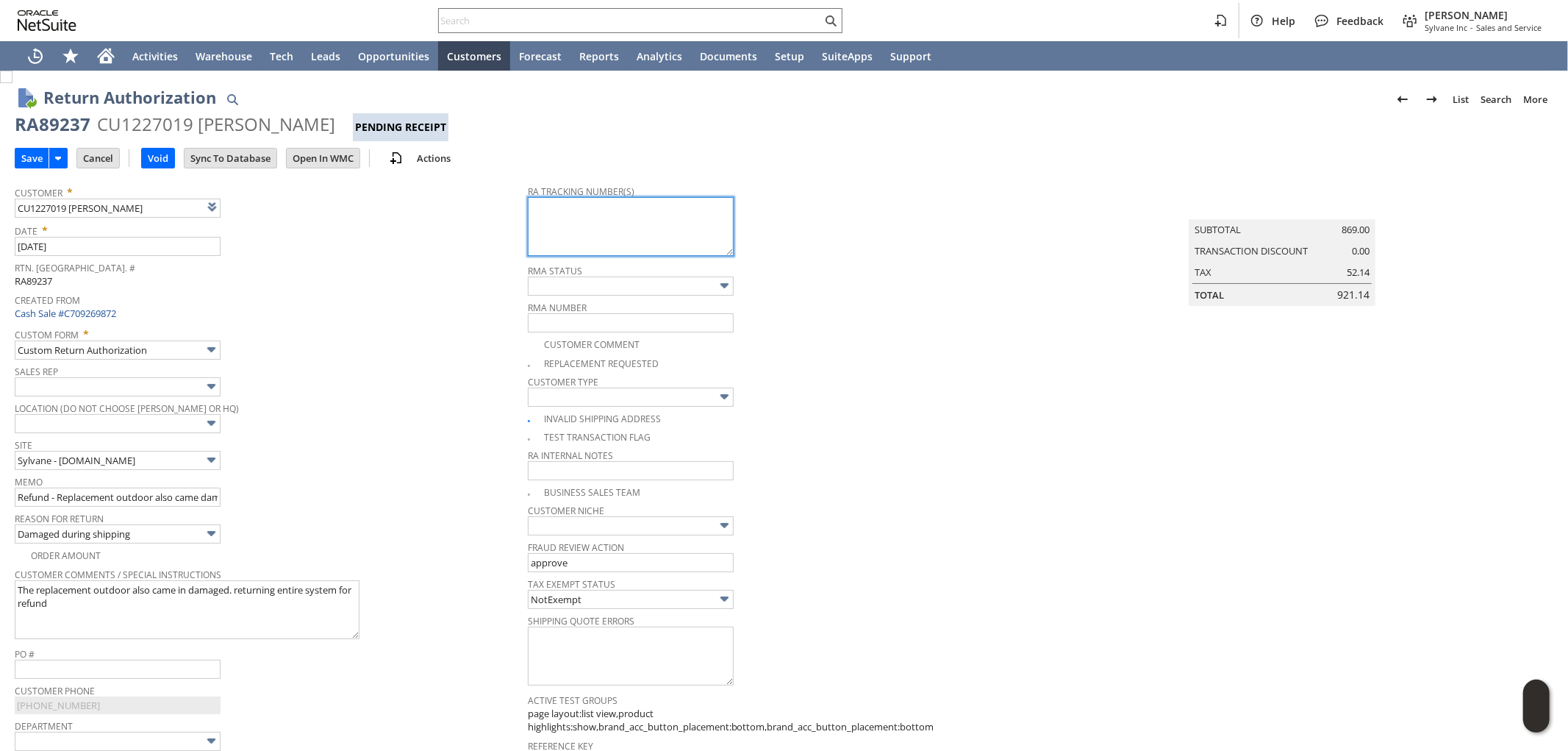
click at [633, 224] on textarea at bounding box center [630, 226] width 206 height 59
paste textarea "997042000238844"
paste textarea "997042000238851"
type textarea "997042000238844 - outdoor 997042000238851 - Indoor Ground call tag 8/21 between…"
click at [27, 158] on input "Save" at bounding box center [32, 157] width 33 height 19
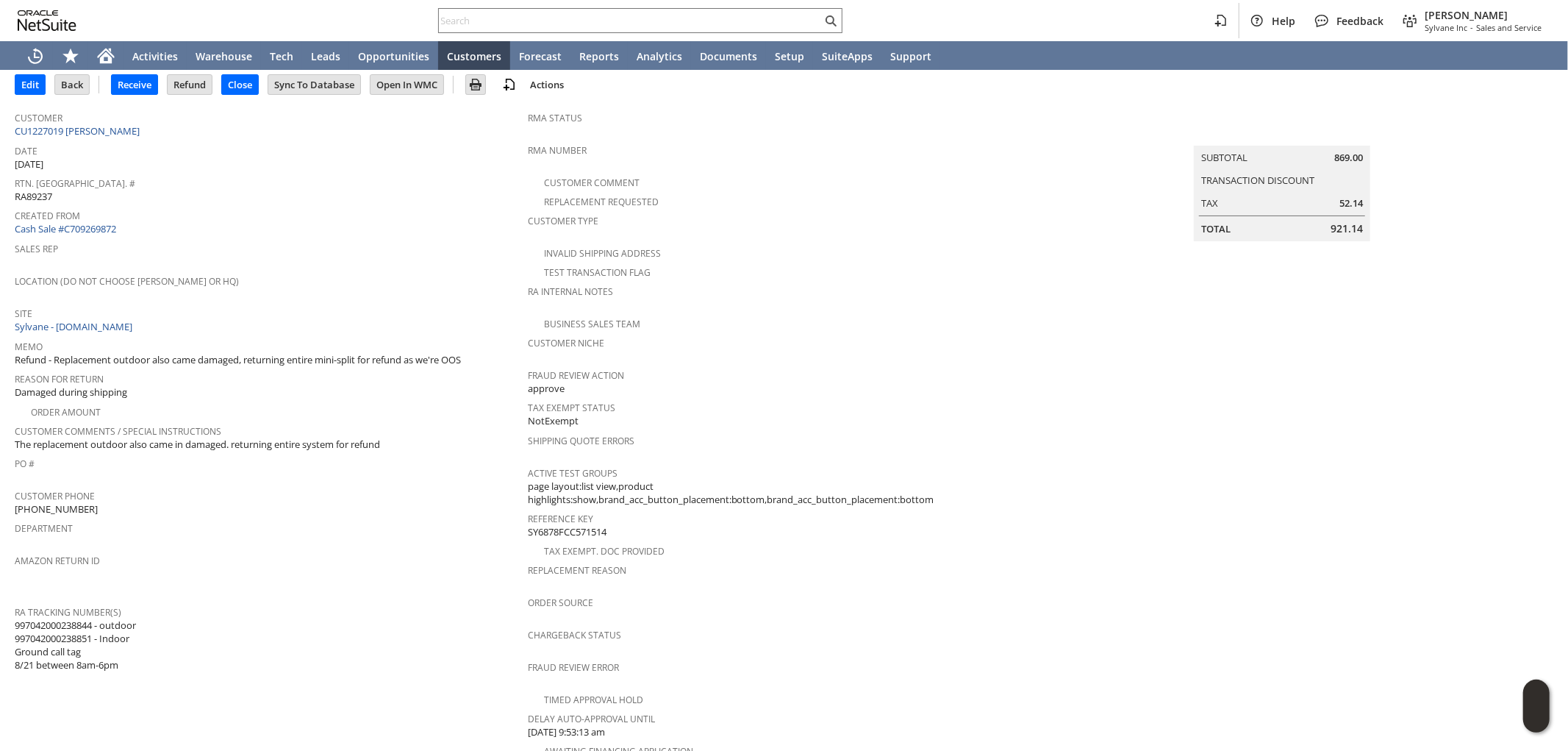
scroll to position [164, 0]
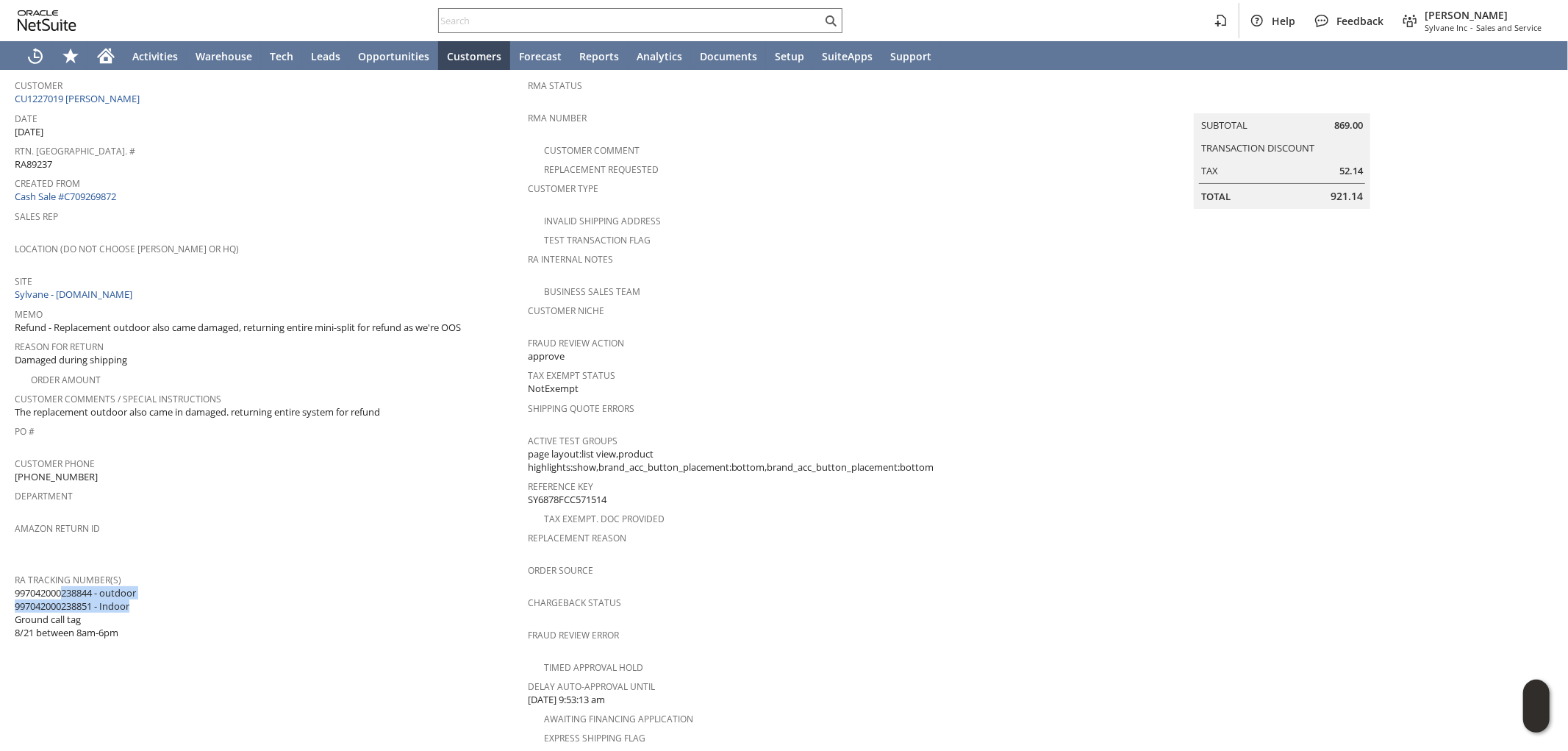
drag, startPoint x: 112, startPoint y: 581, endPoint x: 16, endPoint y: 572, distance: 96.4
click at [16, 586] on span "997042000238844 - outdoor 997042000238851 - Indoor Ground call tag 8/21 between…" at bounding box center [75, 612] width 121 height 54
copy span "997042000238844 - outdoor 997042000238851 - Indoor"
